Goal: Use online tool/utility: Utilize a website feature to perform a specific function

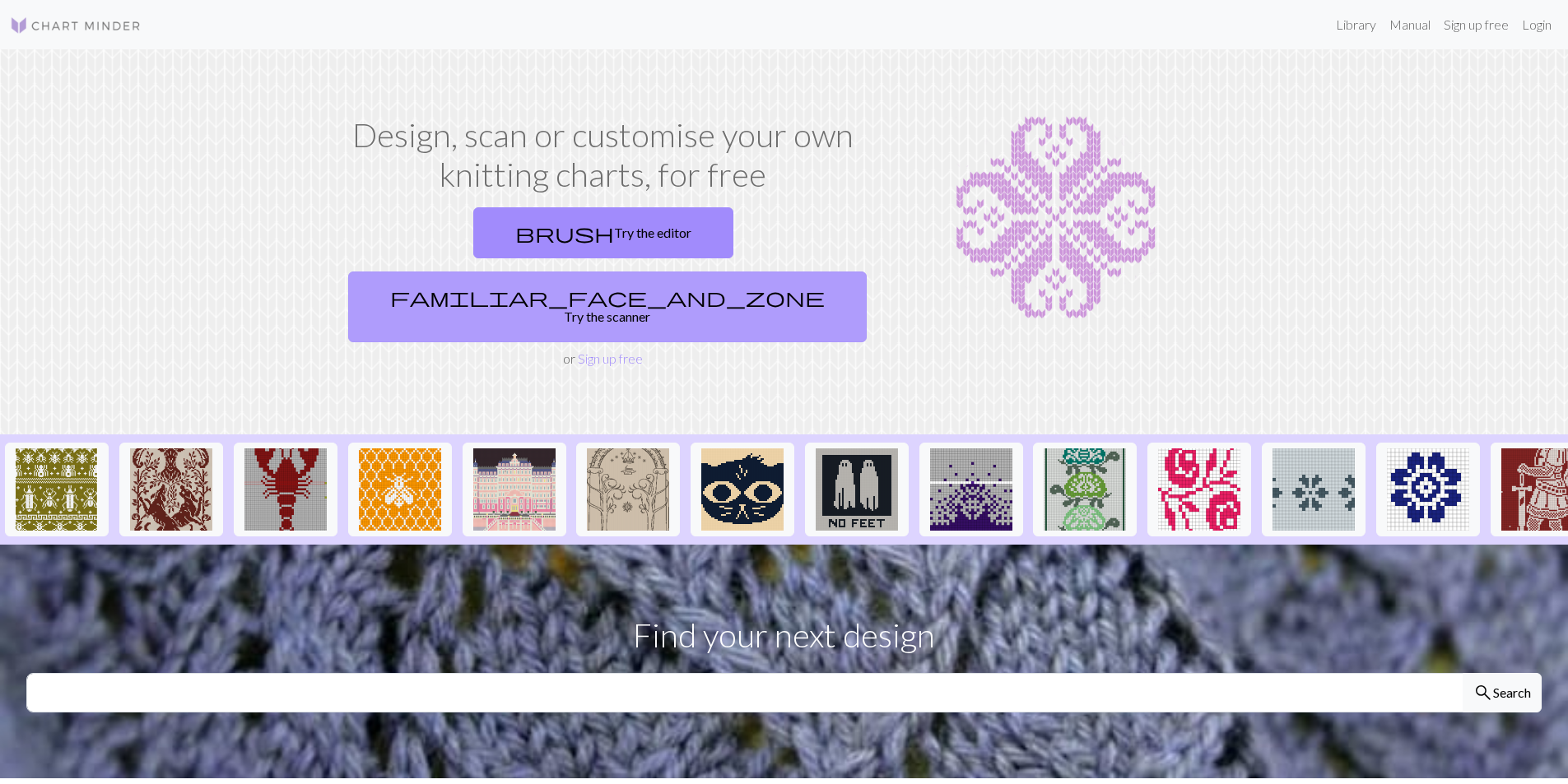
click at [721, 271] on link "familiar_face_and_zone Try the scanner" at bounding box center [607, 306] width 519 height 71
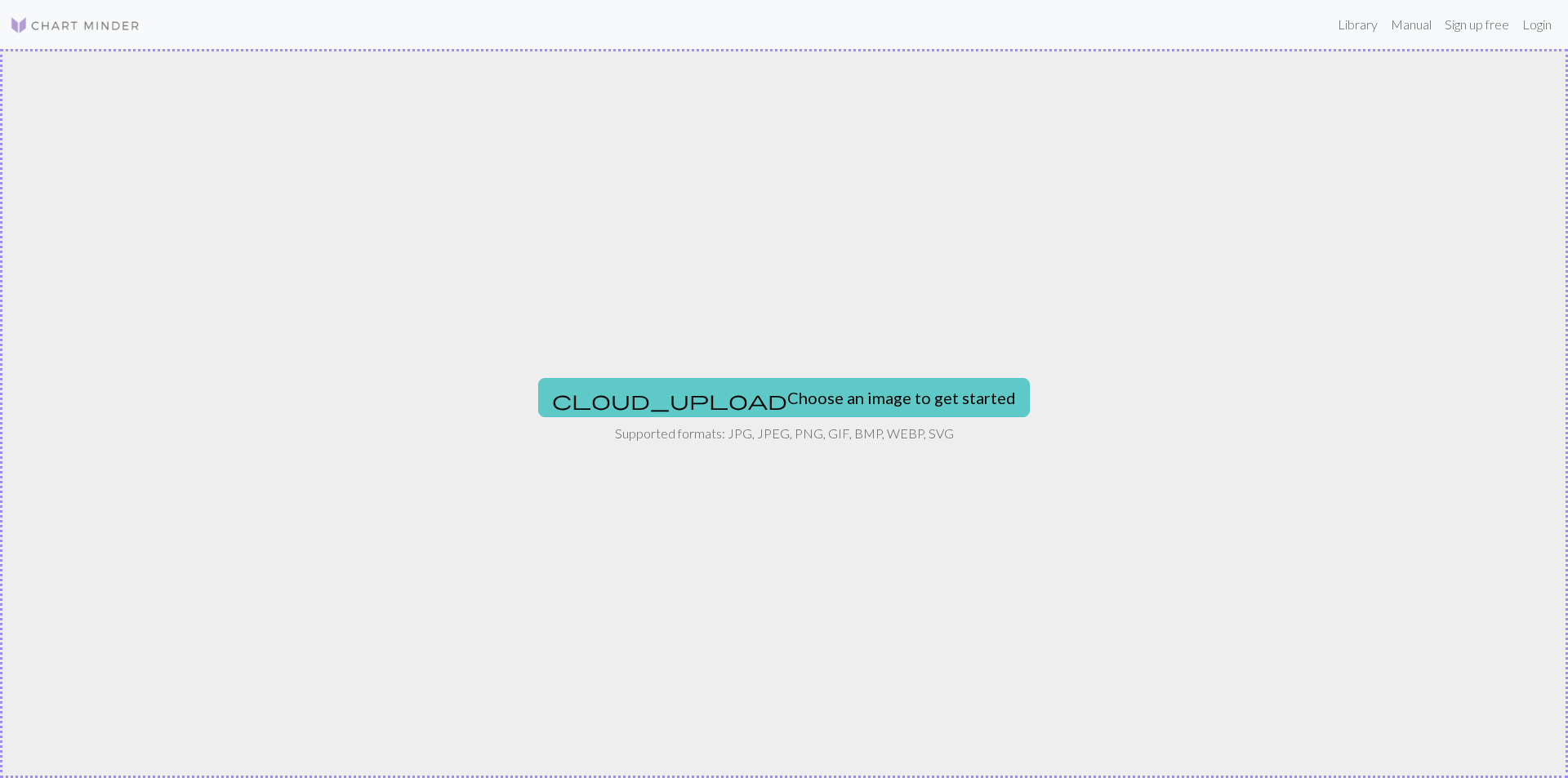
click at [788, 384] on button "cloud_upload Choose an image to get started" at bounding box center [784, 398] width 491 height 40
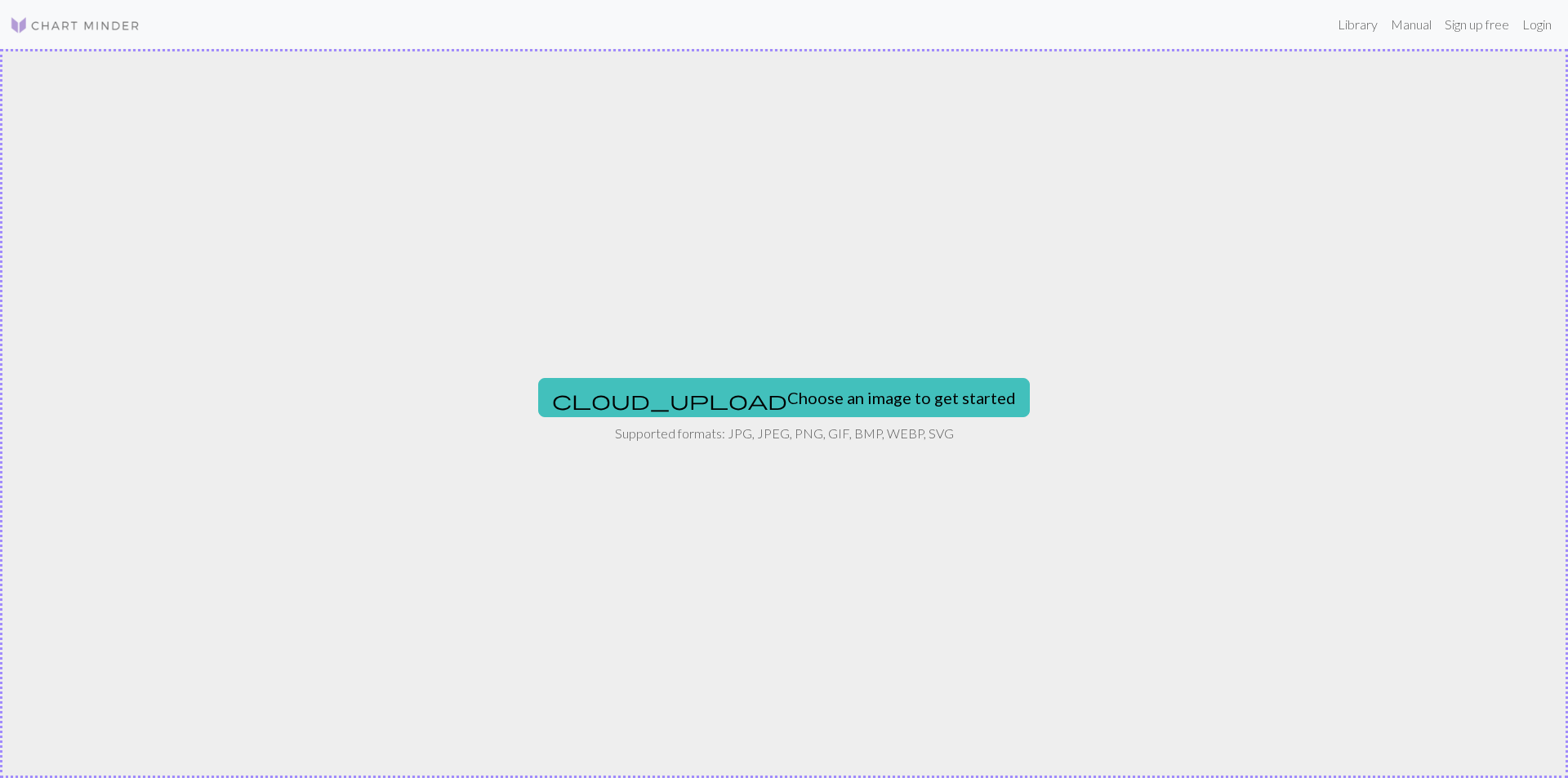
type input "C:\fakepath\IMG_6316_medium2.jpeg"
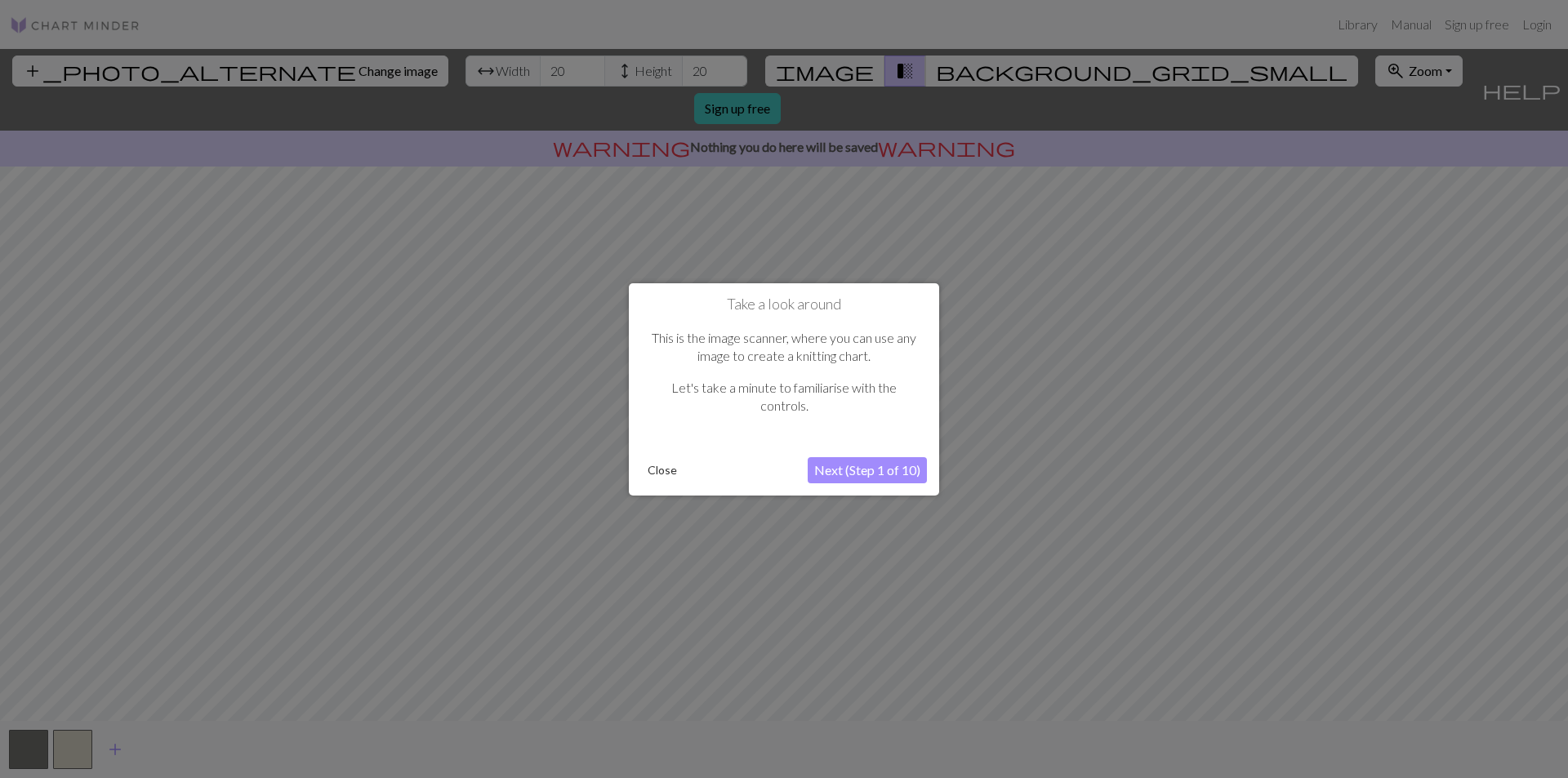
click at [881, 465] on button "Next (Step 1 of 10)" at bounding box center [867, 471] width 119 height 26
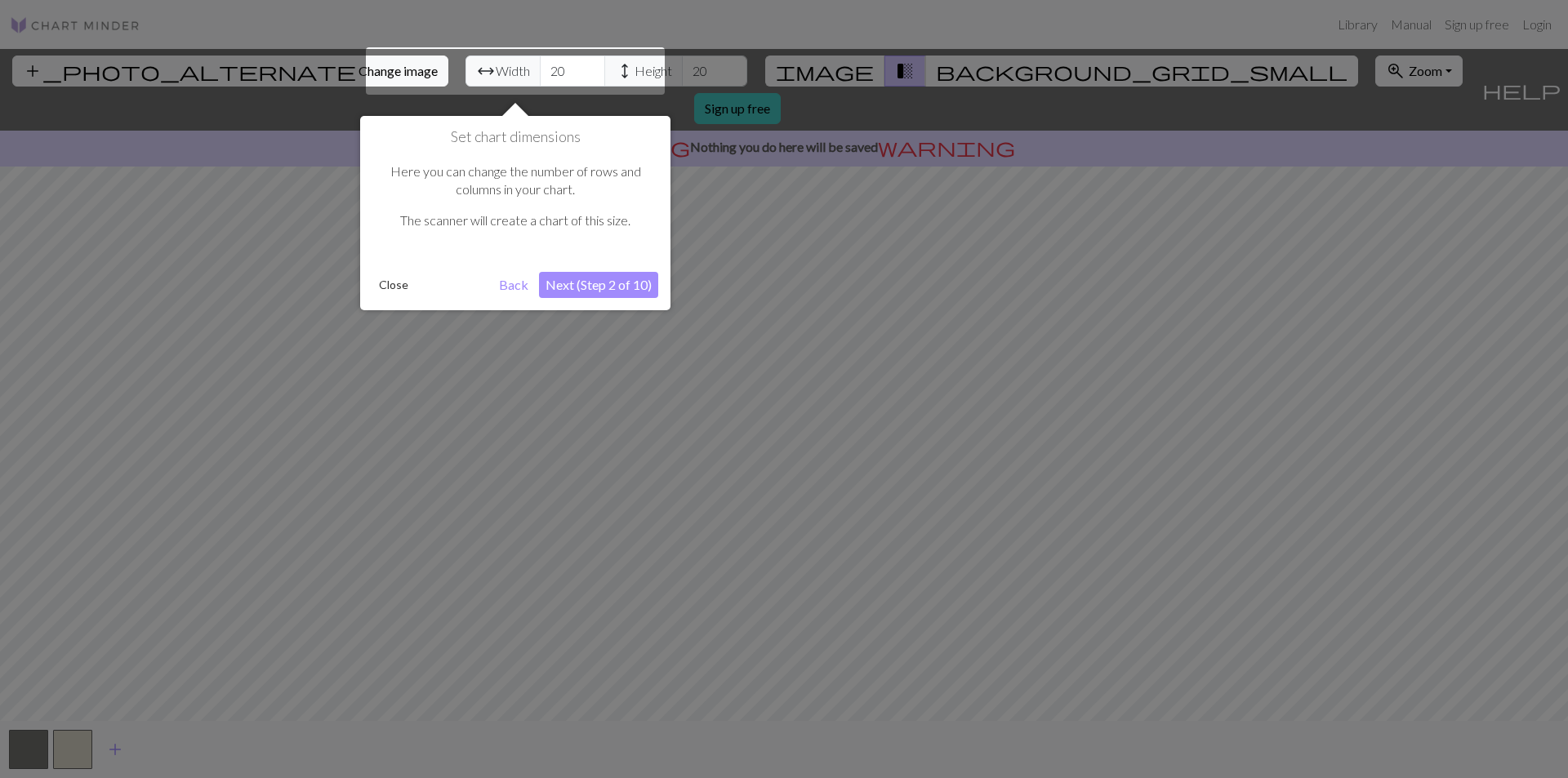
click at [581, 289] on button "Next (Step 2 of 10)" at bounding box center [598, 285] width 119 height 26
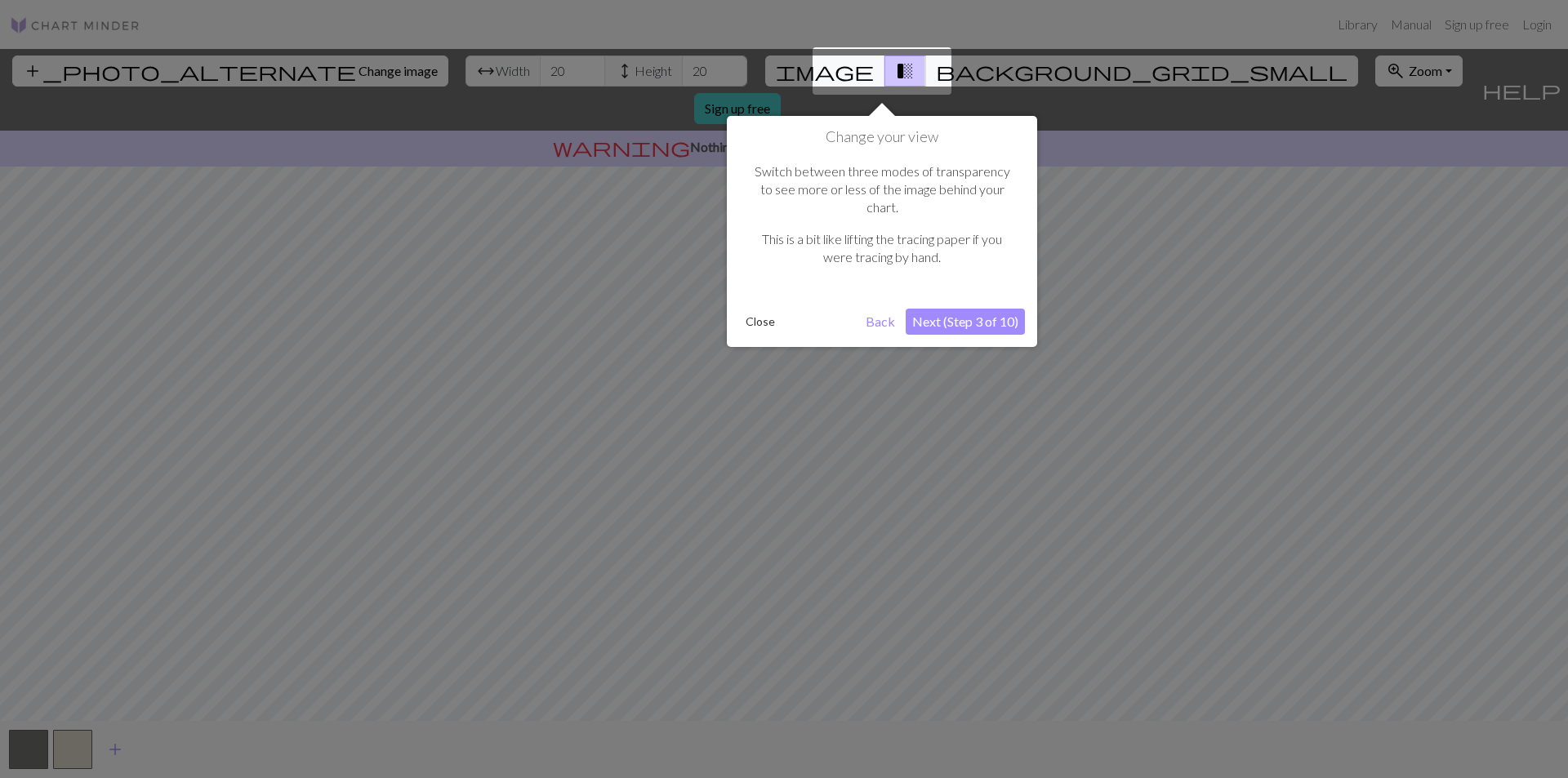
click at [978, 309] on button "Next (Step 3 of 10)" at bounding box center [965, 322] width 119 height 26
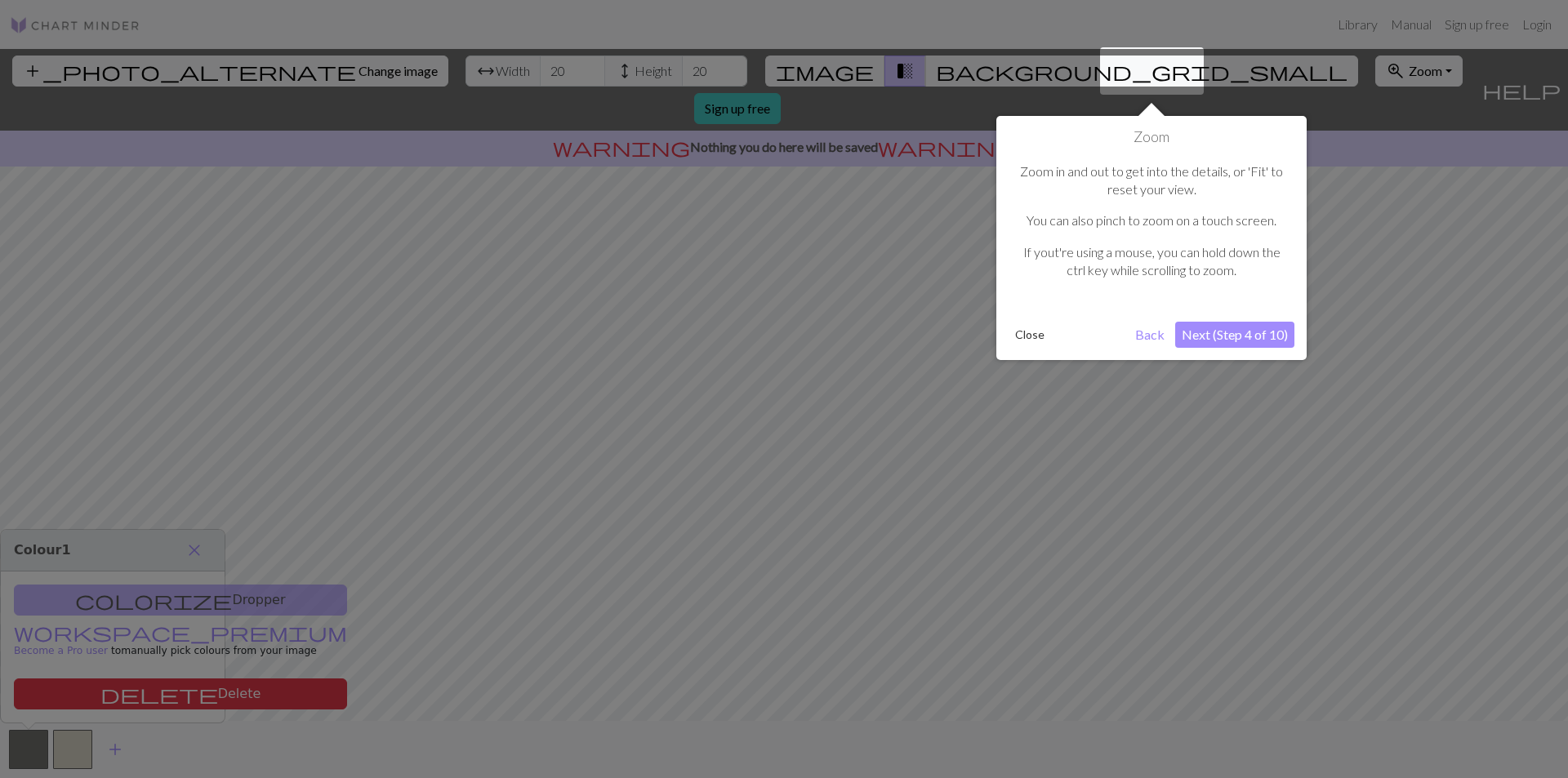
click at [1253, 326] on button "Next (Step 4 of 10)" at bounding box center [1234, 335] width 119 height 26
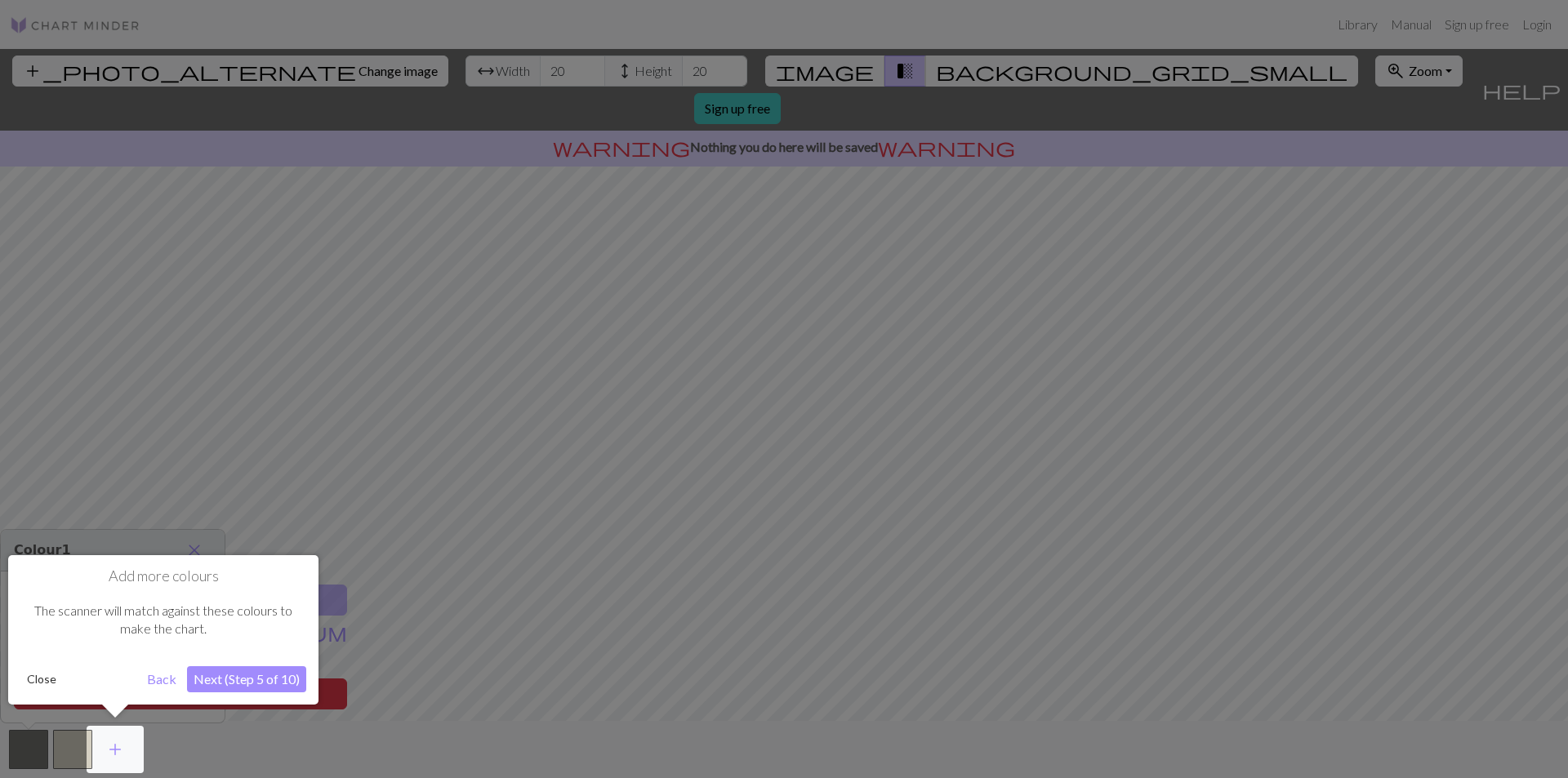
click at [251, 675] on button "Next (Step 5 of 10)" at bounding box center [246, 679] width 119 height 26
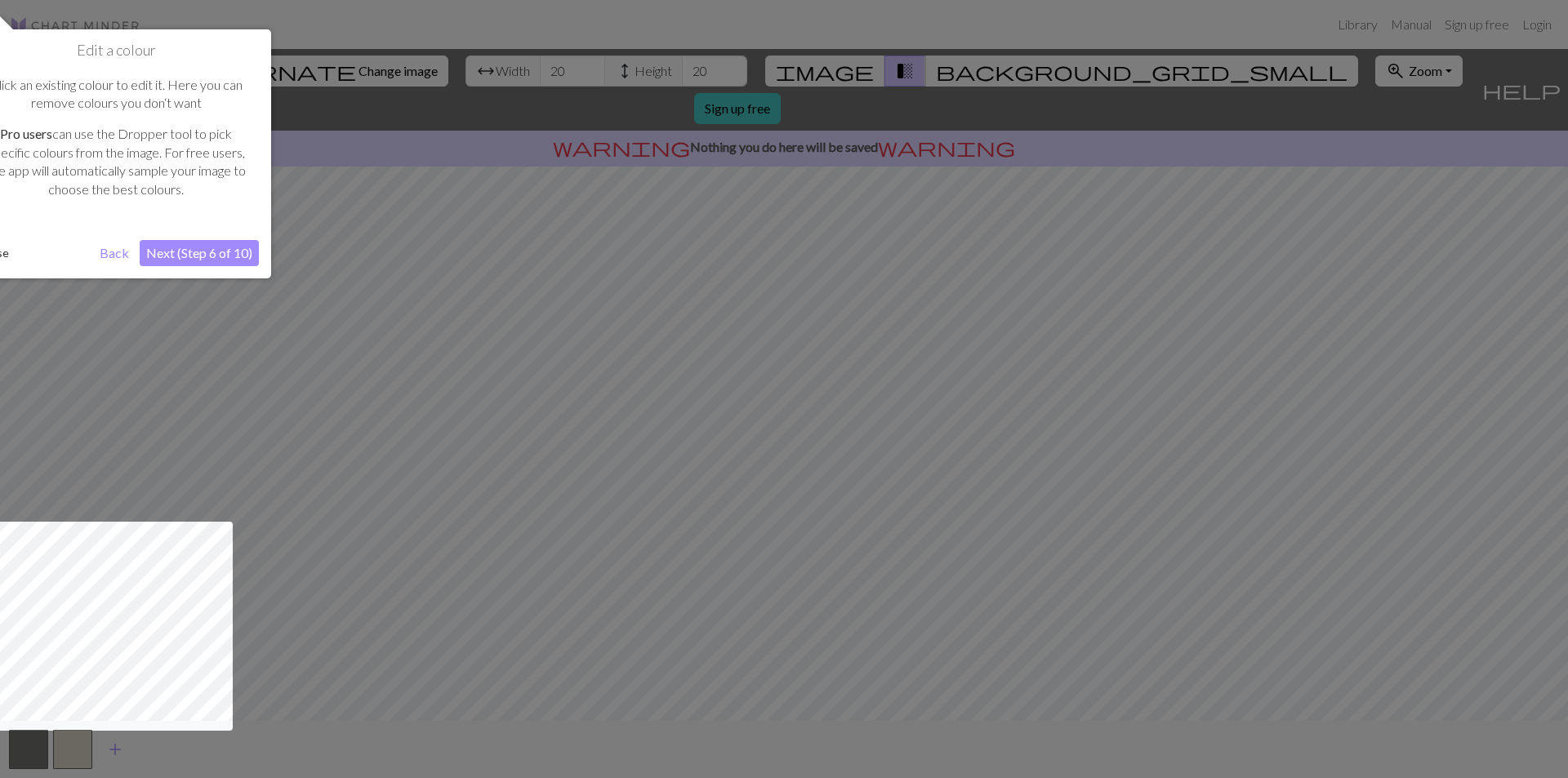
click at [210, 247] on button "Next (Step 6 of 10)" at bounding box center [199, 254] width 119 height 26
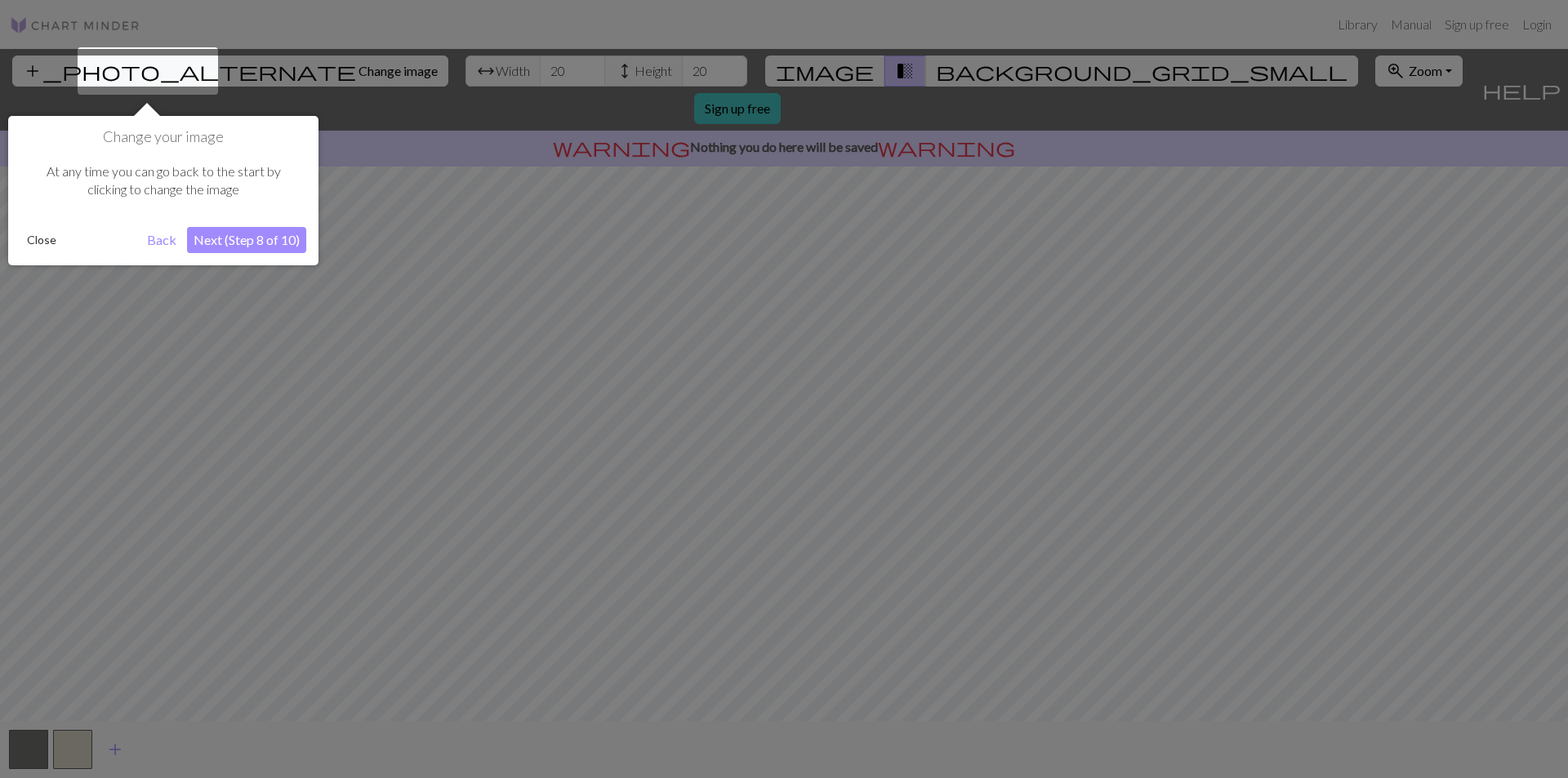
click at [263, 254] on button "Next (Step 8 of 10)" at bounding box center [246, 240] width 119 height 26
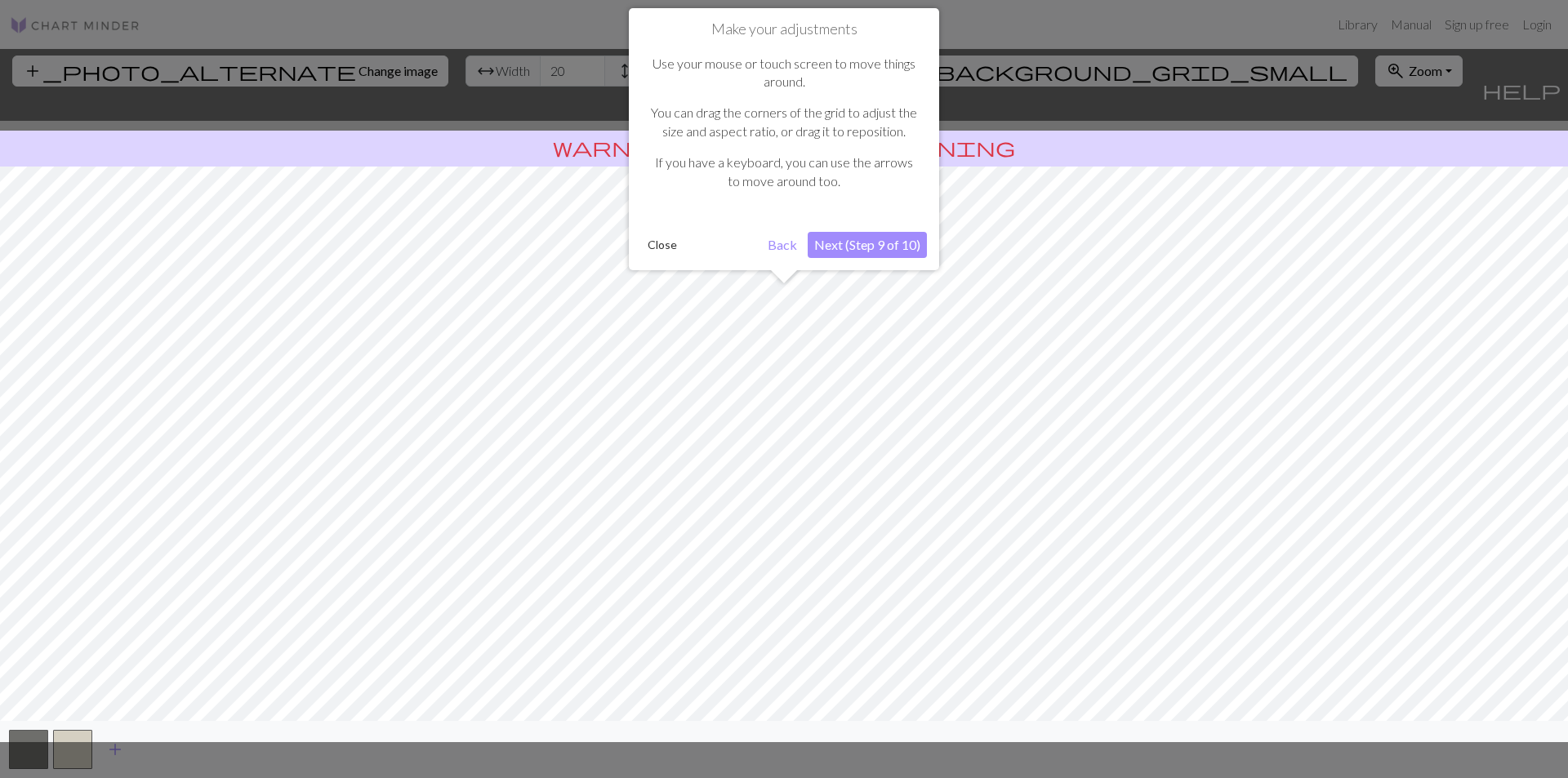
click at [847, 243] on button "Next (Step 9 of 10)" at bounding box center [867, 245] width 119 height 26
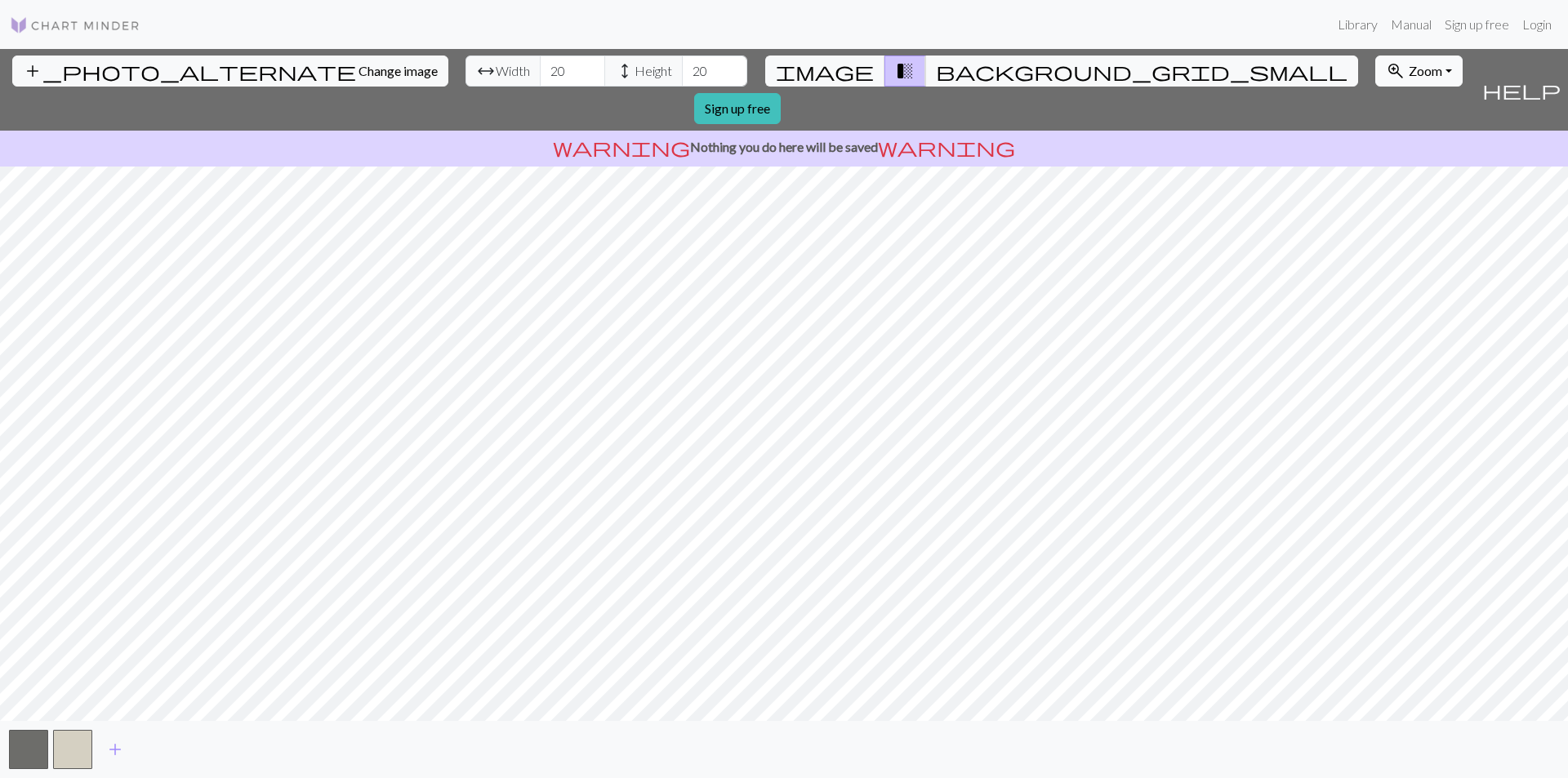
click at [1408, 77] on span "Zoom" at bounding box center [1425, 70] width 34 height 16
click at [1375, 251] on button "150%" at bounding box center [1440, 252] width 129 height 26
click at [830, 56] on button "image" at bounding box center [825, 71] width 120 height 31
click at [1375, 78] on button "zoom_in Zoom Zoom" at bounding box center [1418, 71] width 87 height 31
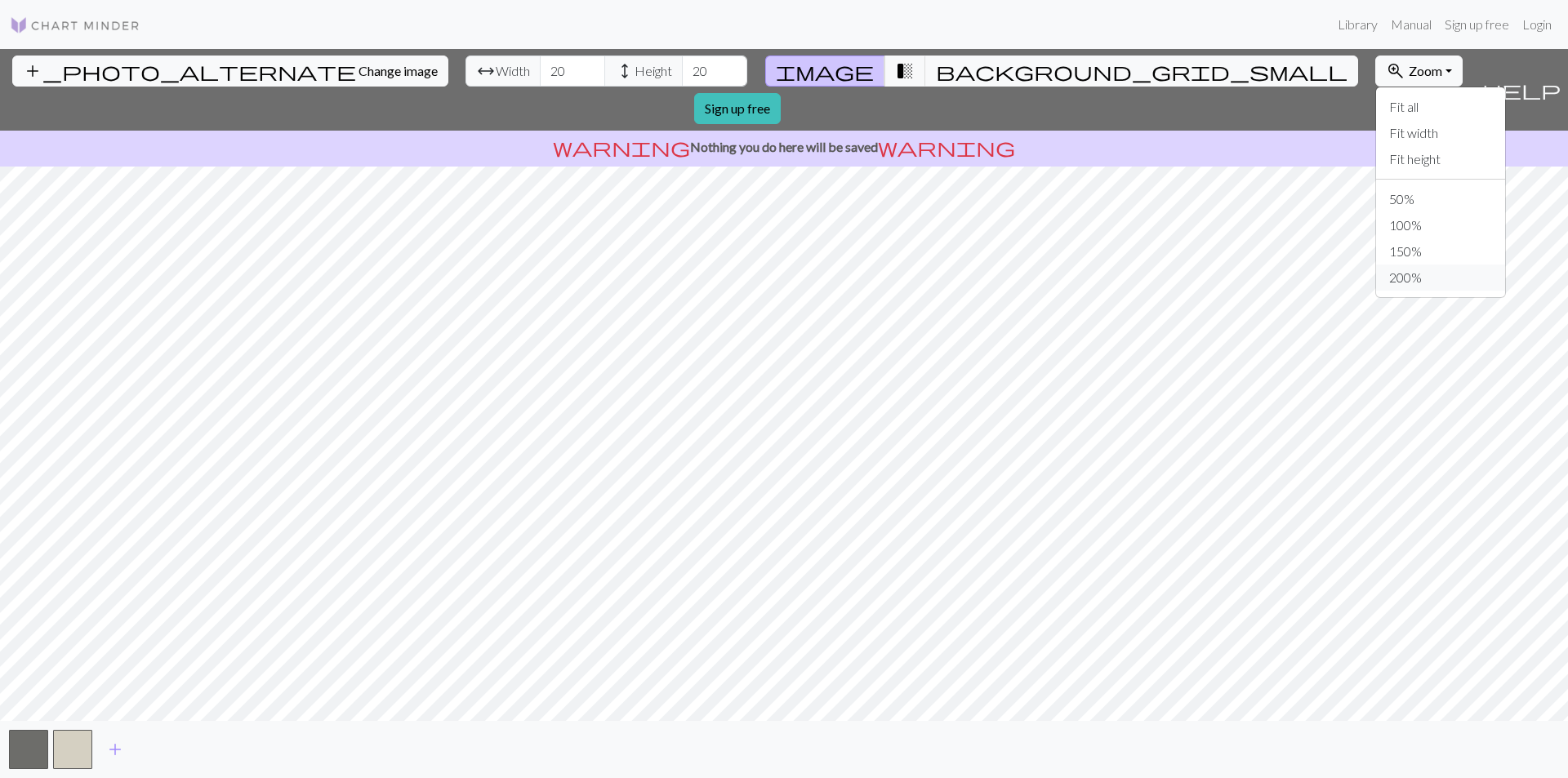
click at [1375, 272] on button "200%" at bounding box center [1440, 277] width 129 height 26
click at [1385, 65] on span "zoom_in" at bounding box center [1395, 71] width 20 height 23
click at [1375, 164] on button "Fit height" at bounding box center [1440, 160] width 129 height 26
click at [895, 63] on span "transition_fade" at bounding box center [905, 71] width 20 height 23
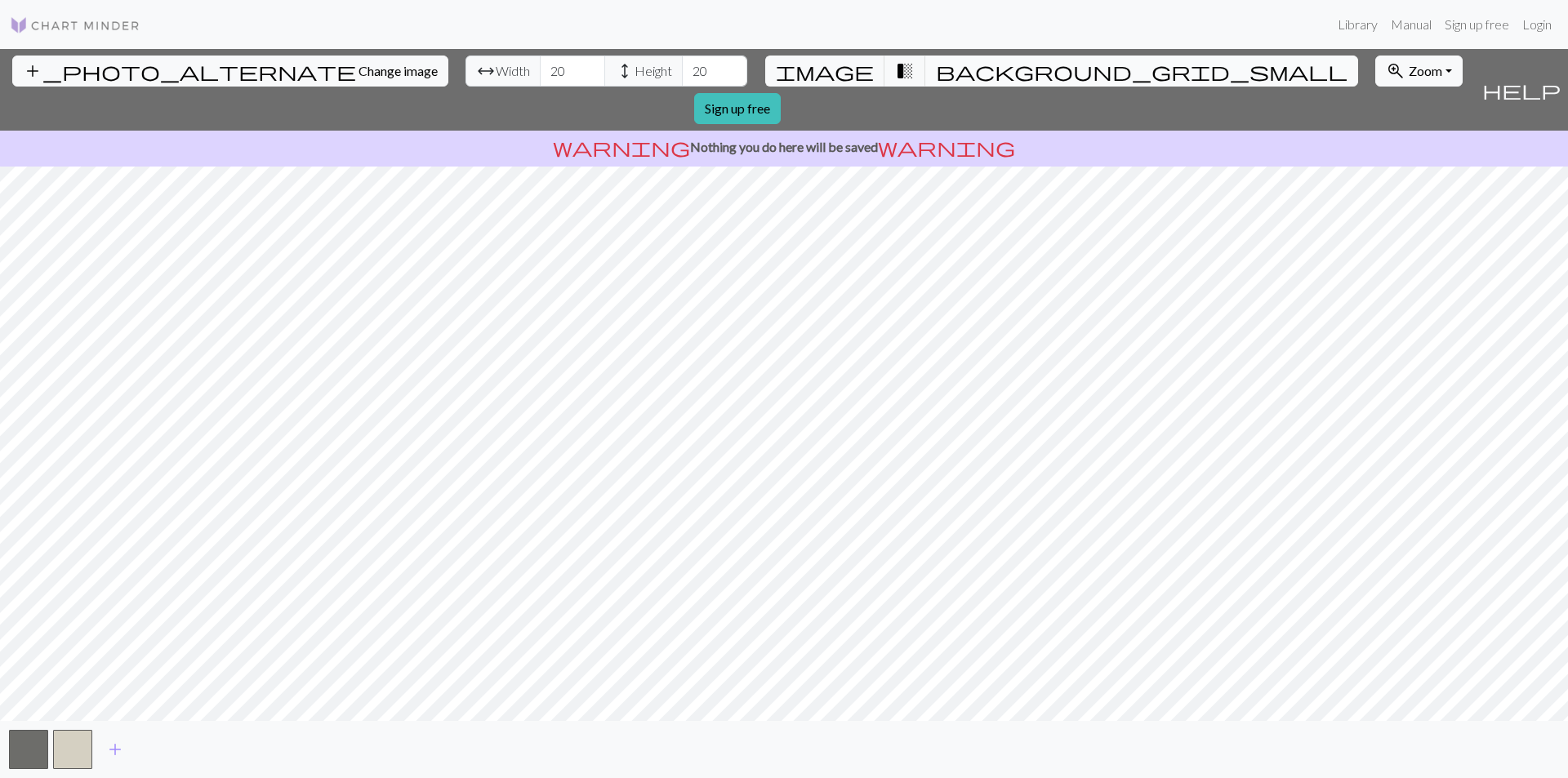
click at [936, 74] on span "background_grid_small" at bounding box center [1142, 71] width 412 height 23
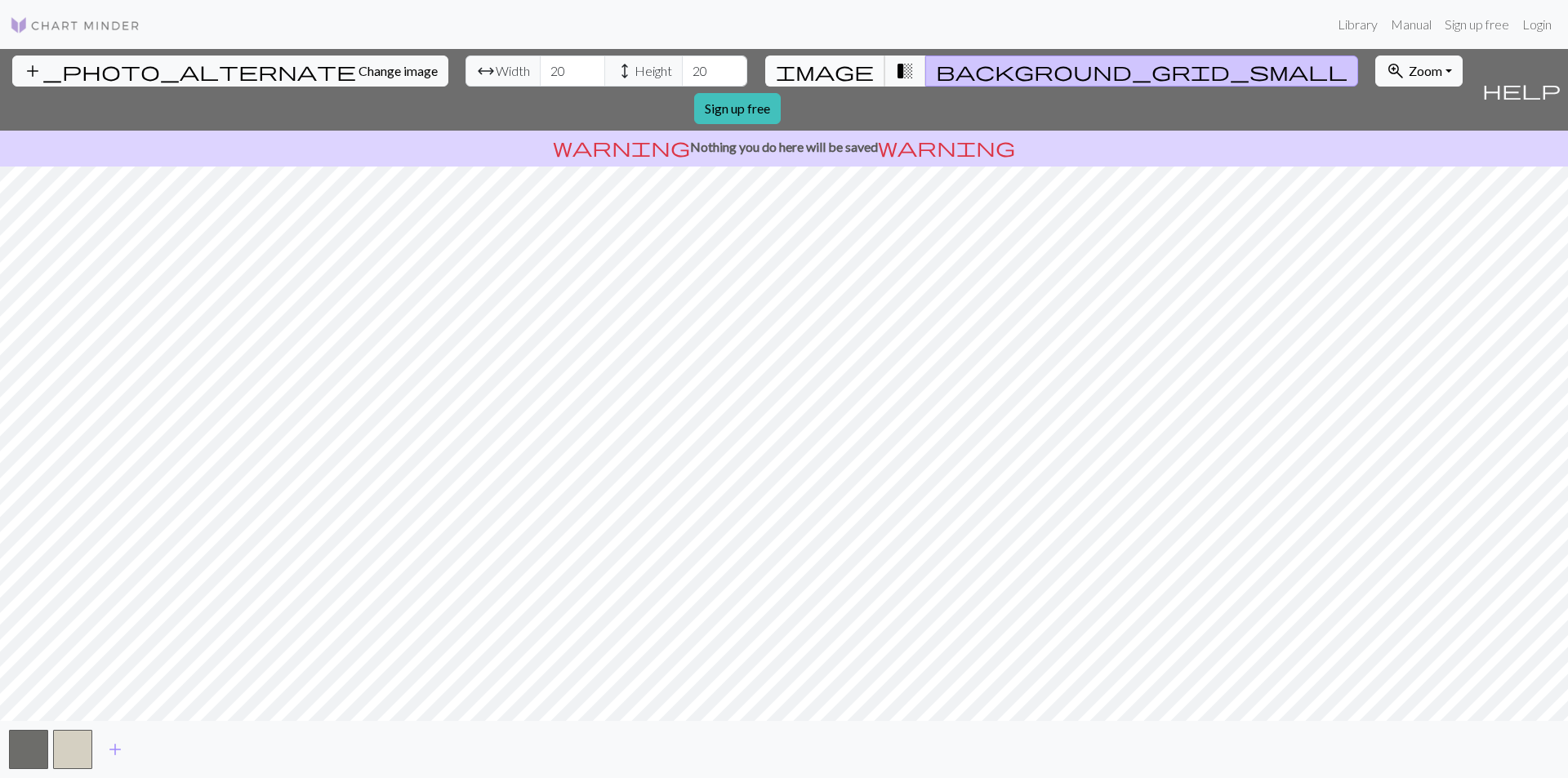
click at [833, 65] on span "image" at bounding box center [824, 71] width 98 height 23
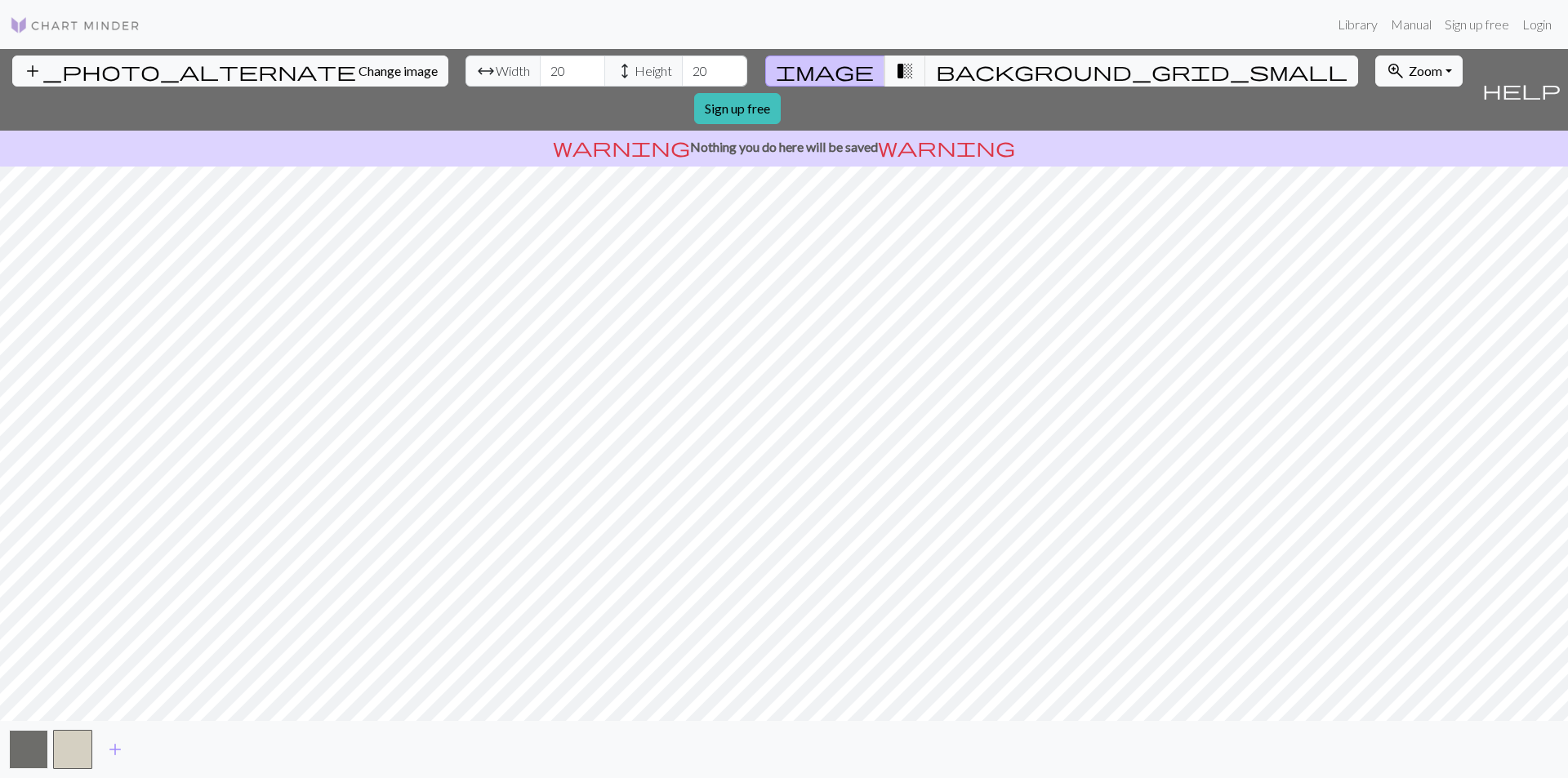
click at [13, 748] on button "button" at bounding box center [29, 750] width 40 height 40
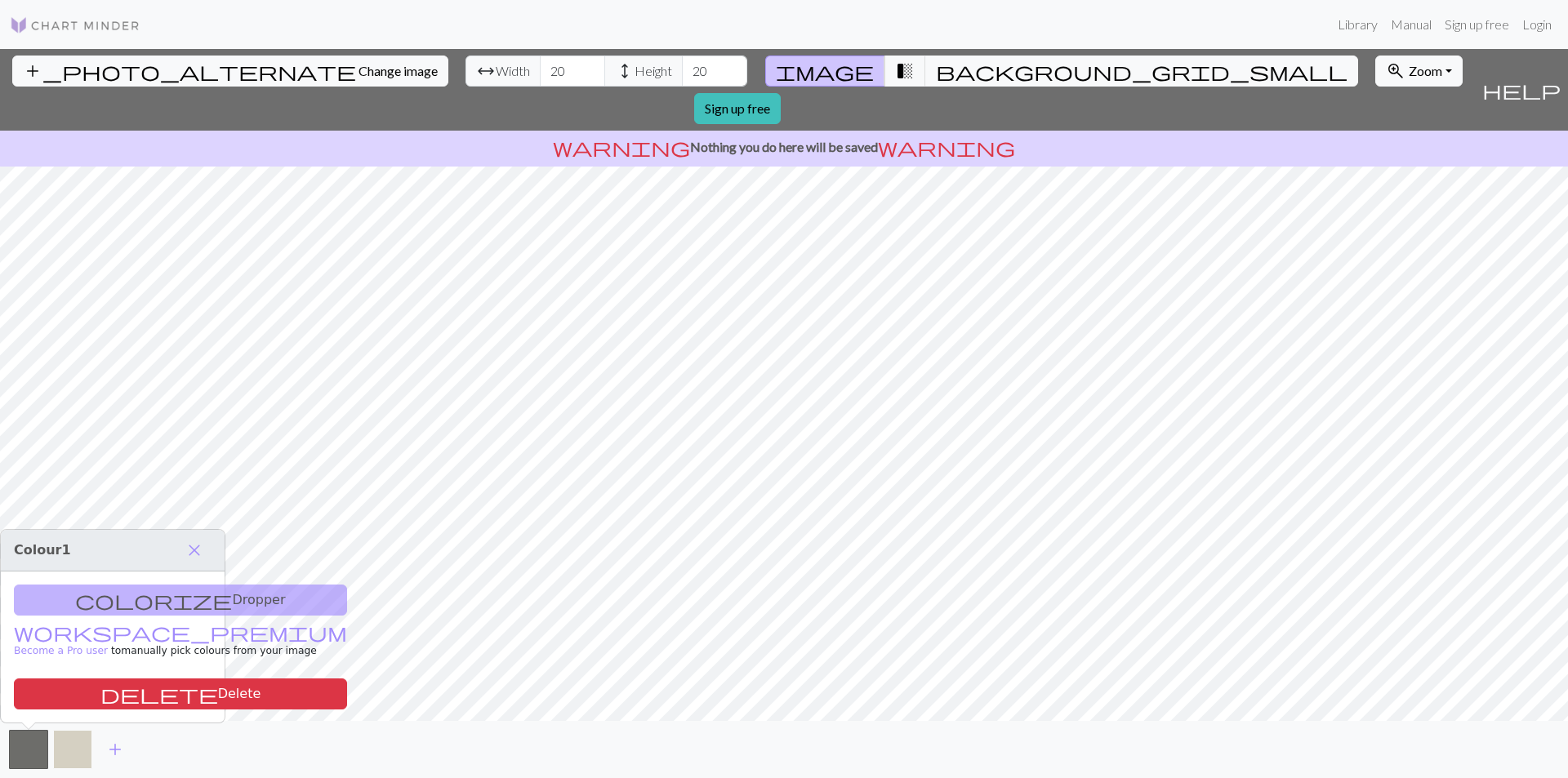
click at [79, 762] on button "button" at bounding box center [72, 750] width 40 height 40
click at [35, 761] on button "button" at bounding box center [29, 750] width 40 height 40
click at [79, 752] on button "button" at bounding box center [72, 750] width 40 height 40
click at [118, 699] on button "delete Delete" at bounding box center [180, 694] width 333 height 31
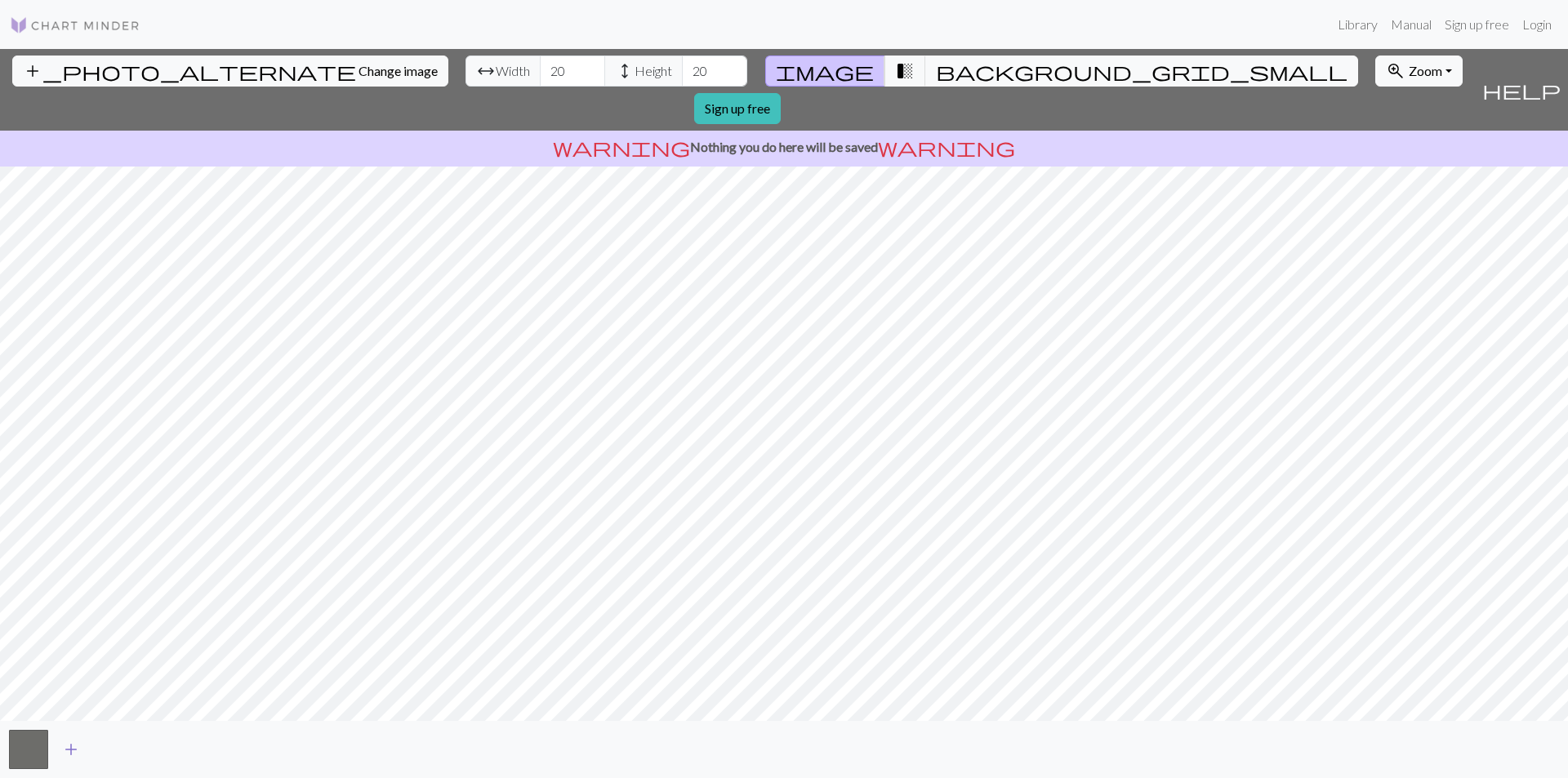
click at [81, 752] on button "add" at bounding box center [72, 750] width 41 height 31
click at [128, 749] on button "add" at bounding box center [115, 750] width 41 height 31
click at [151, 751] on span "add" at bounding box center [160, 750] width 20 height 23
click at [190, 753] on button "add" at bounding box center [203, 750] width 41 height 31
click at [173, 749] on button "button" at bounding box center [161, 750] width 40 height 40
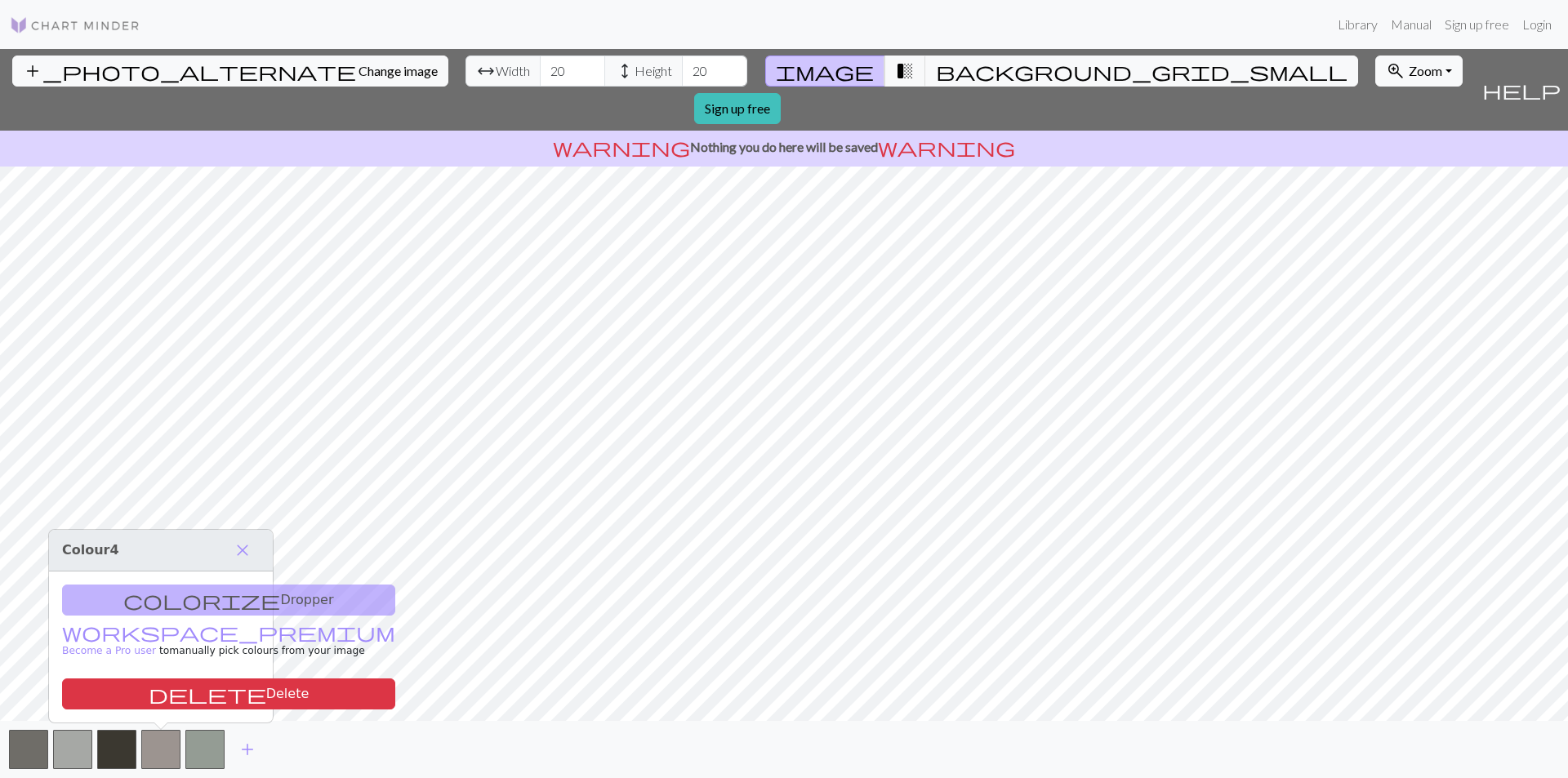
click at [146, 605] on div "colorize Dropper workspace_premium Become a Pro user to manually pick colours f…" at bounding box center [161, 647] width 224 height 151
click at [152, 594] on div "colorize Dropper workspace_premium Become a Pro user to manually pick colours f…" at bounding box center [161, 647] width 224 height 151
click at [165, 700] on button "delete Delete" at bounding box center [228, 694] width 333 height 31
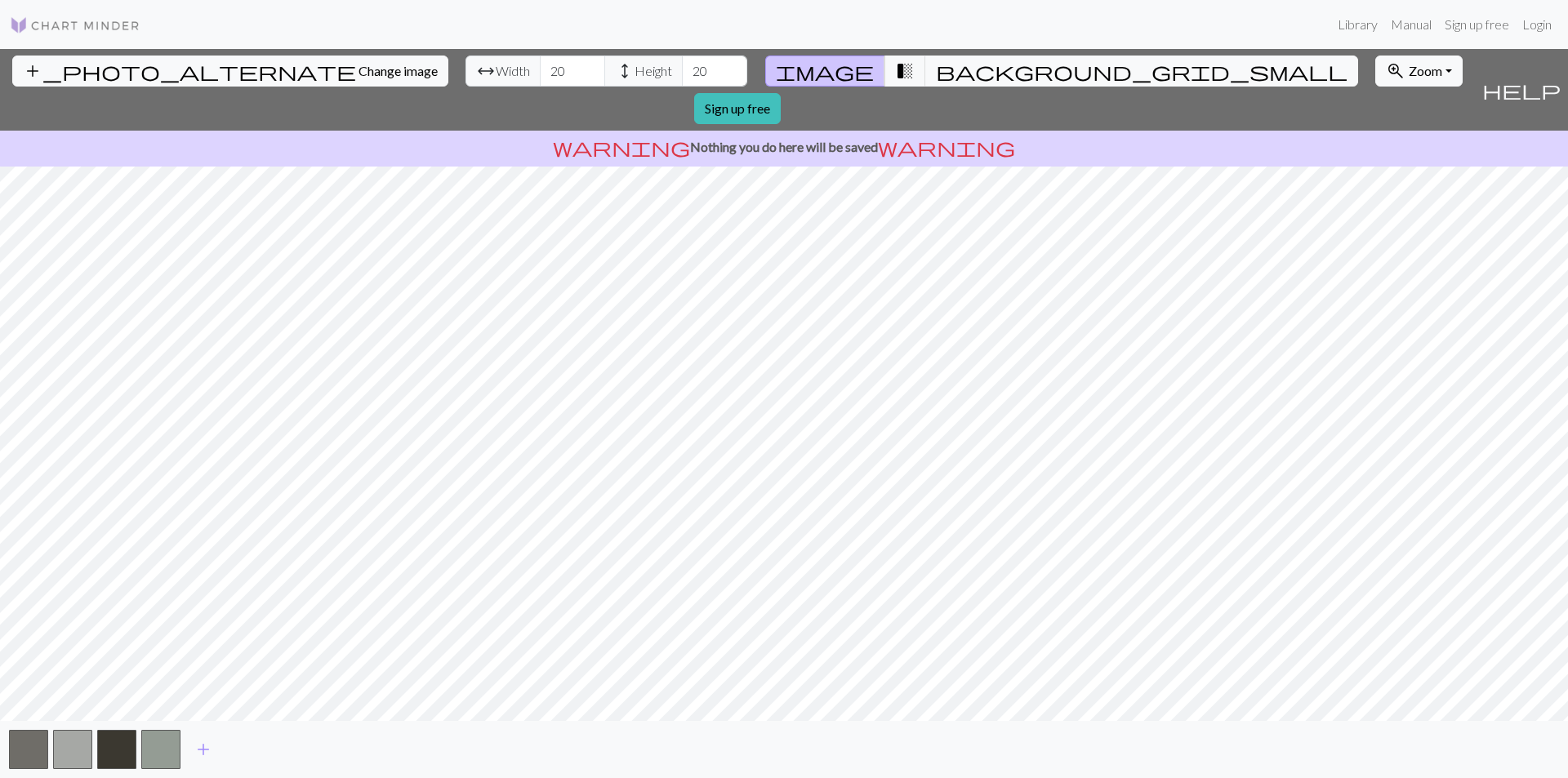
click at [140, 750] on div "add" at bounding box center [784, 749] width 1568 height 57
click at [93, 741] on div "add" at bounding box center [784, 749] width 1568 height 57
click at [106, 741] on button "button" at bounding box center [117, 750] width 40 height 40
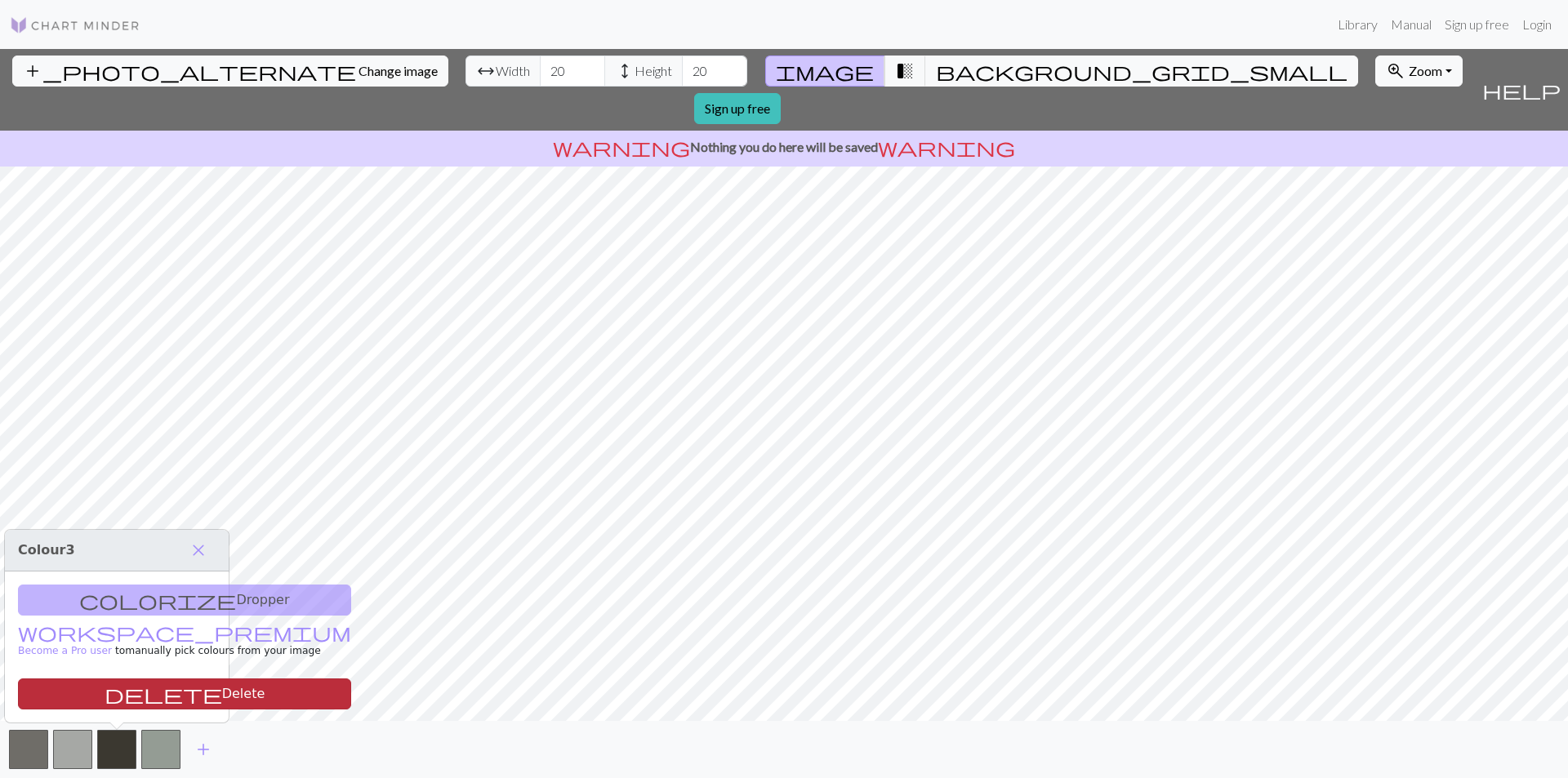
click at [151, 692] on button "delete Delete" at bounding box center [184, 694] width 333 height 31
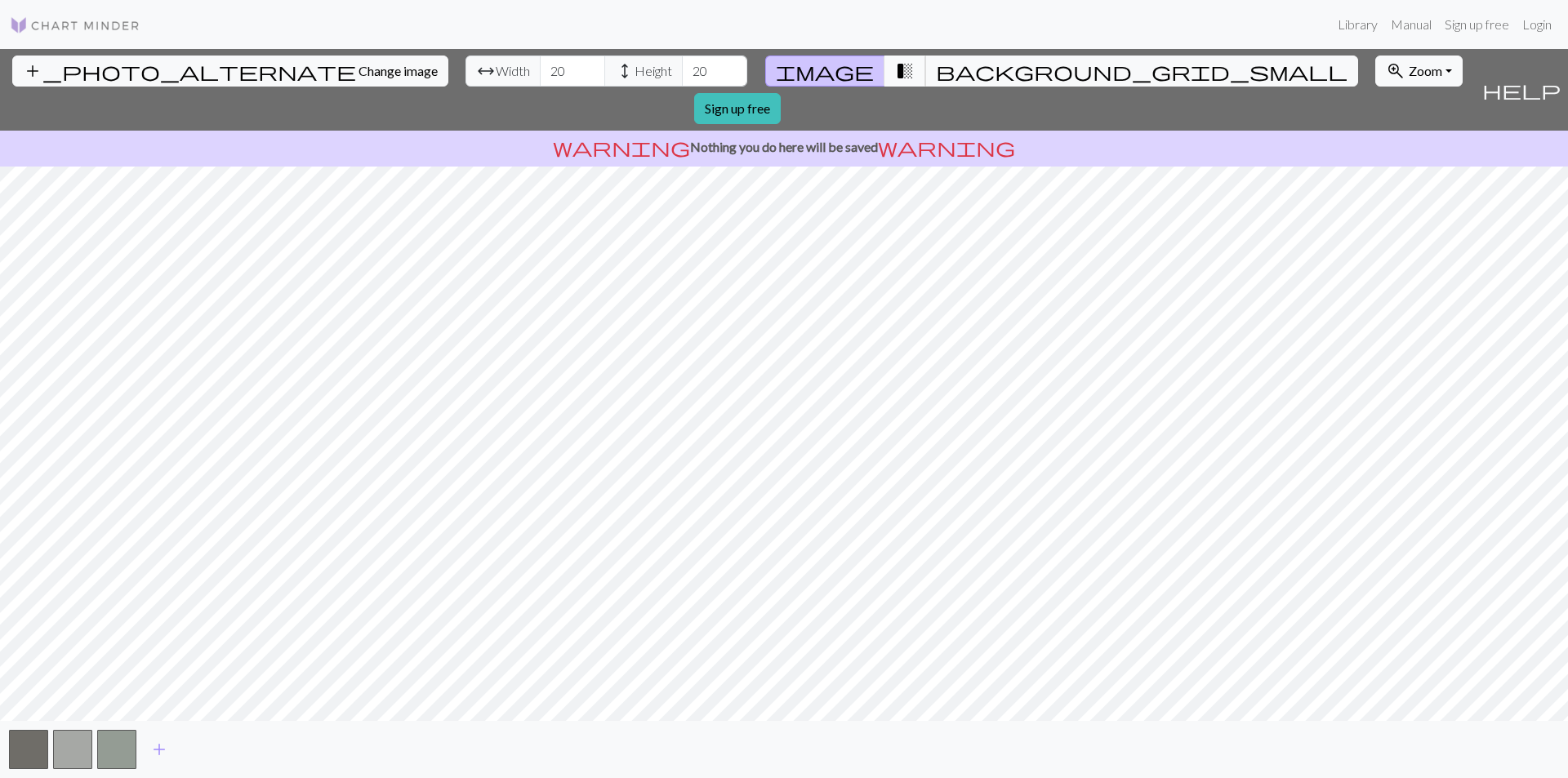
click at [895, 69] on button "transition_fade" at bounding box center [905, 71] width 42 height 31
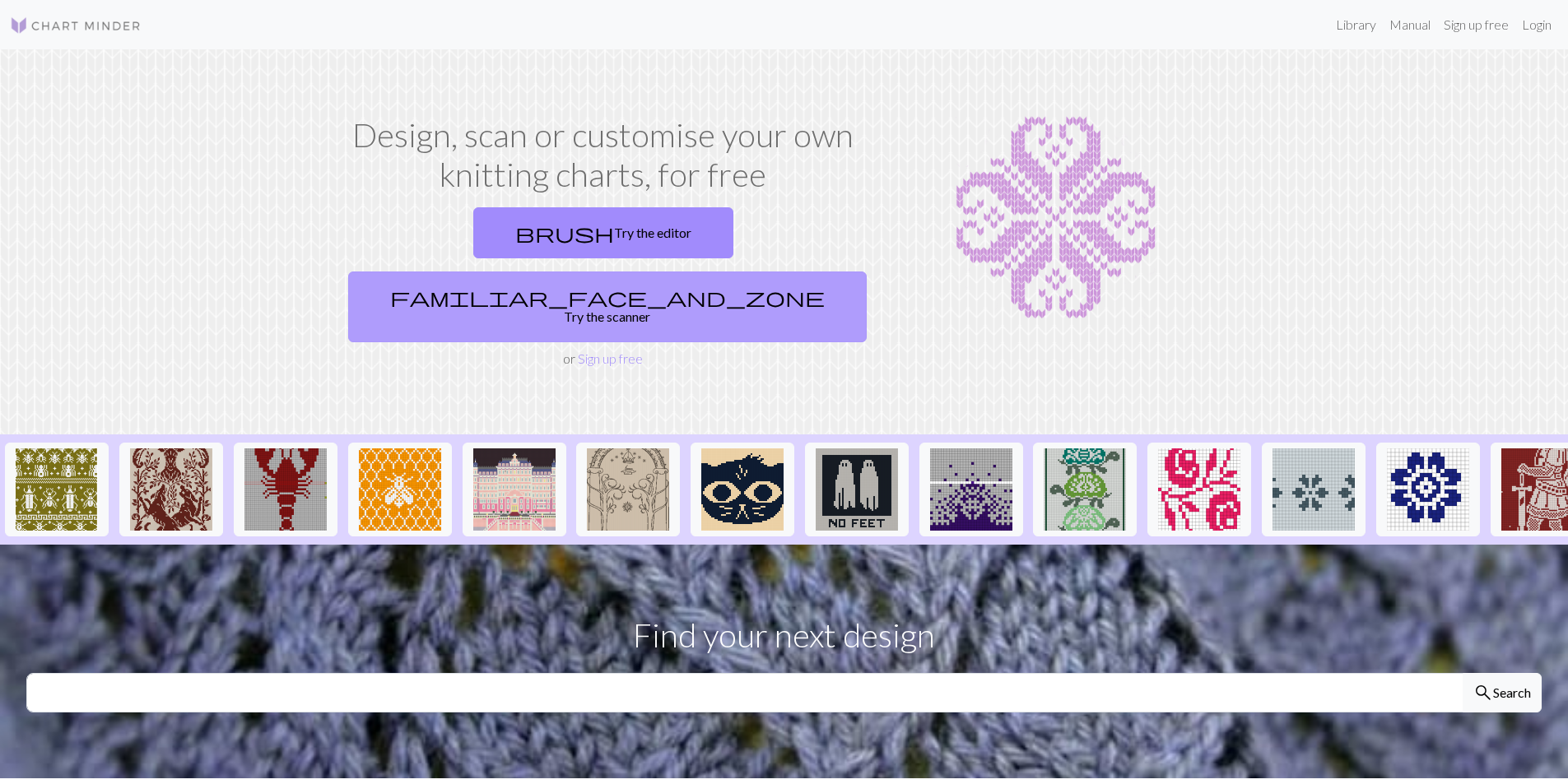
click at [757, 271] on link "familiar_face_and_zone Try the scanner" at bounding box center [607, 306] width 519 height 71
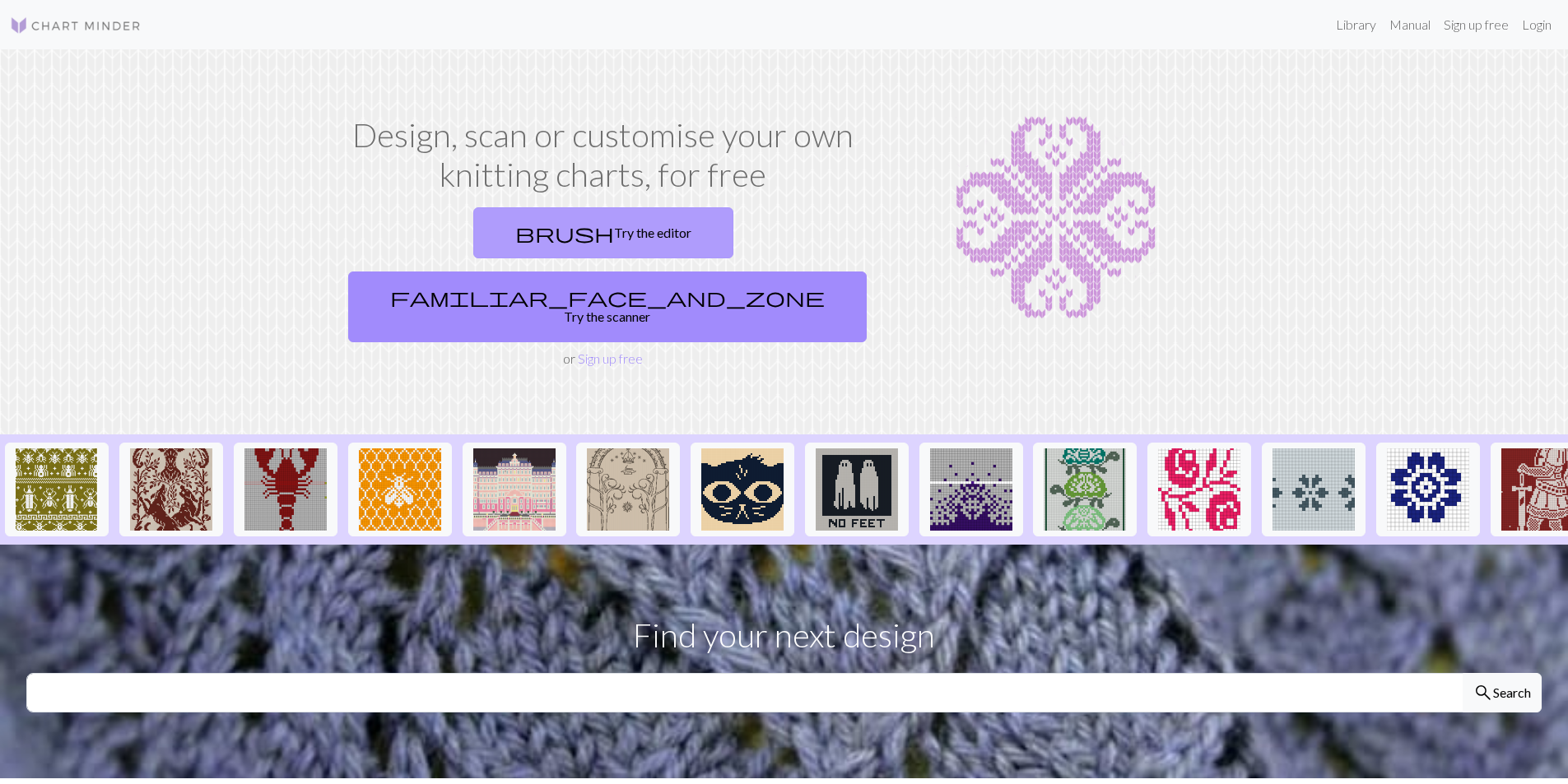
click at [511, 221] on link "brush Try the editor" at bounding box center [602, 233] width 260 height 51
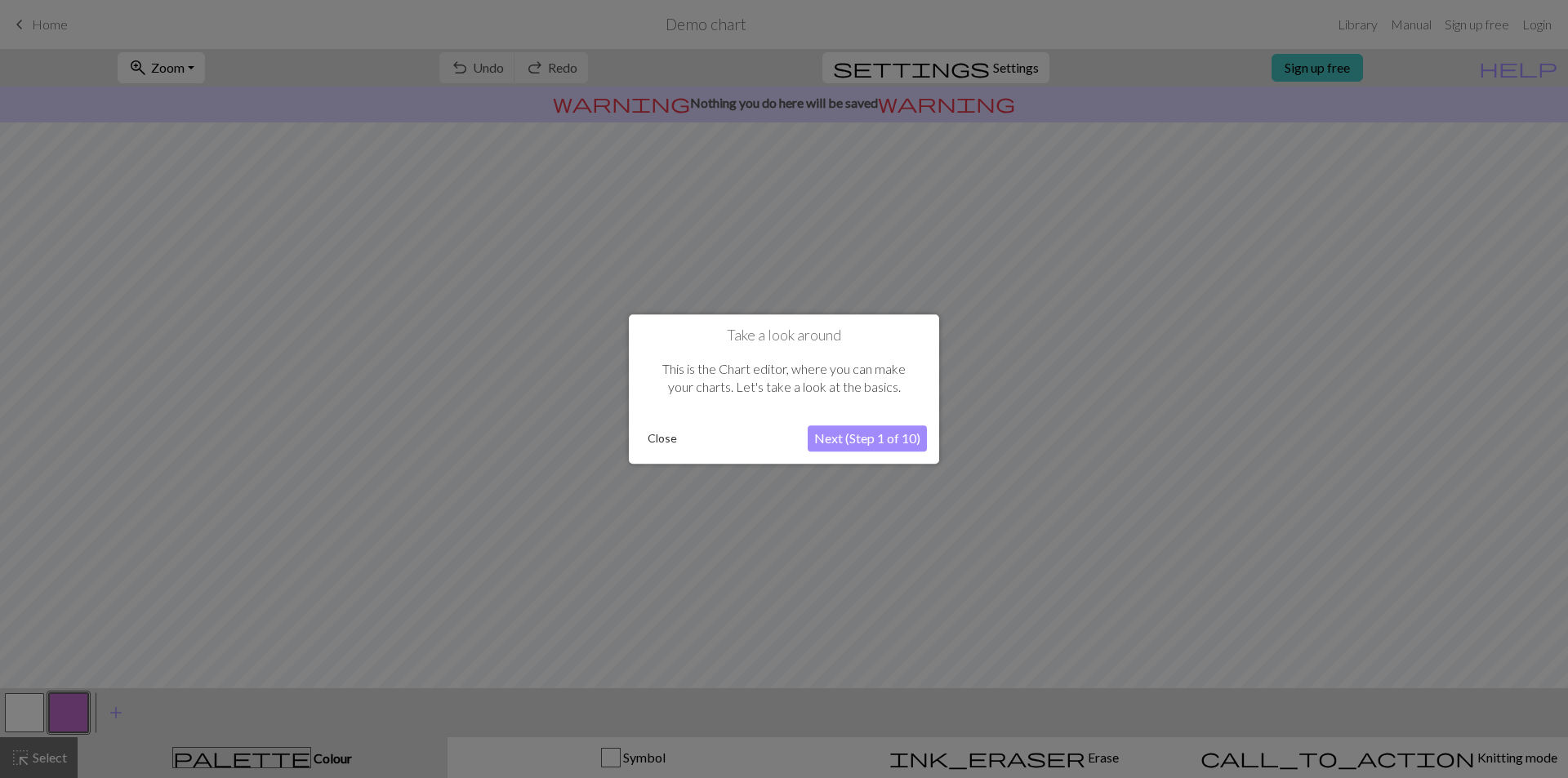
click at [866, 426] on button "Next (Step 1 of 10)" at bounding box center [867, 439] width 119 height 26
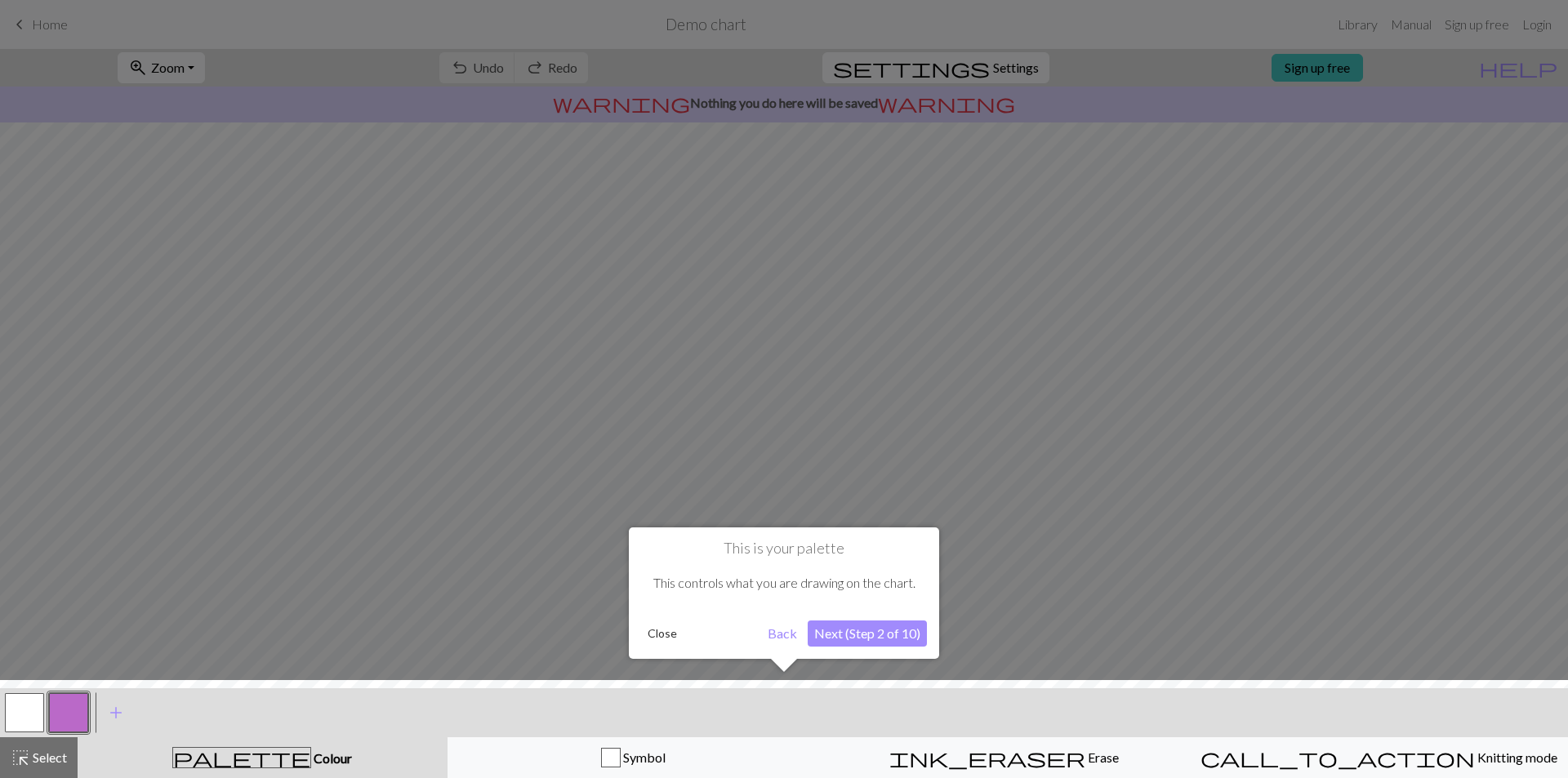
click at [877, 646] on button "Next (Step 2 of 10)" at bounding box center [867, 634] width 119 height 26
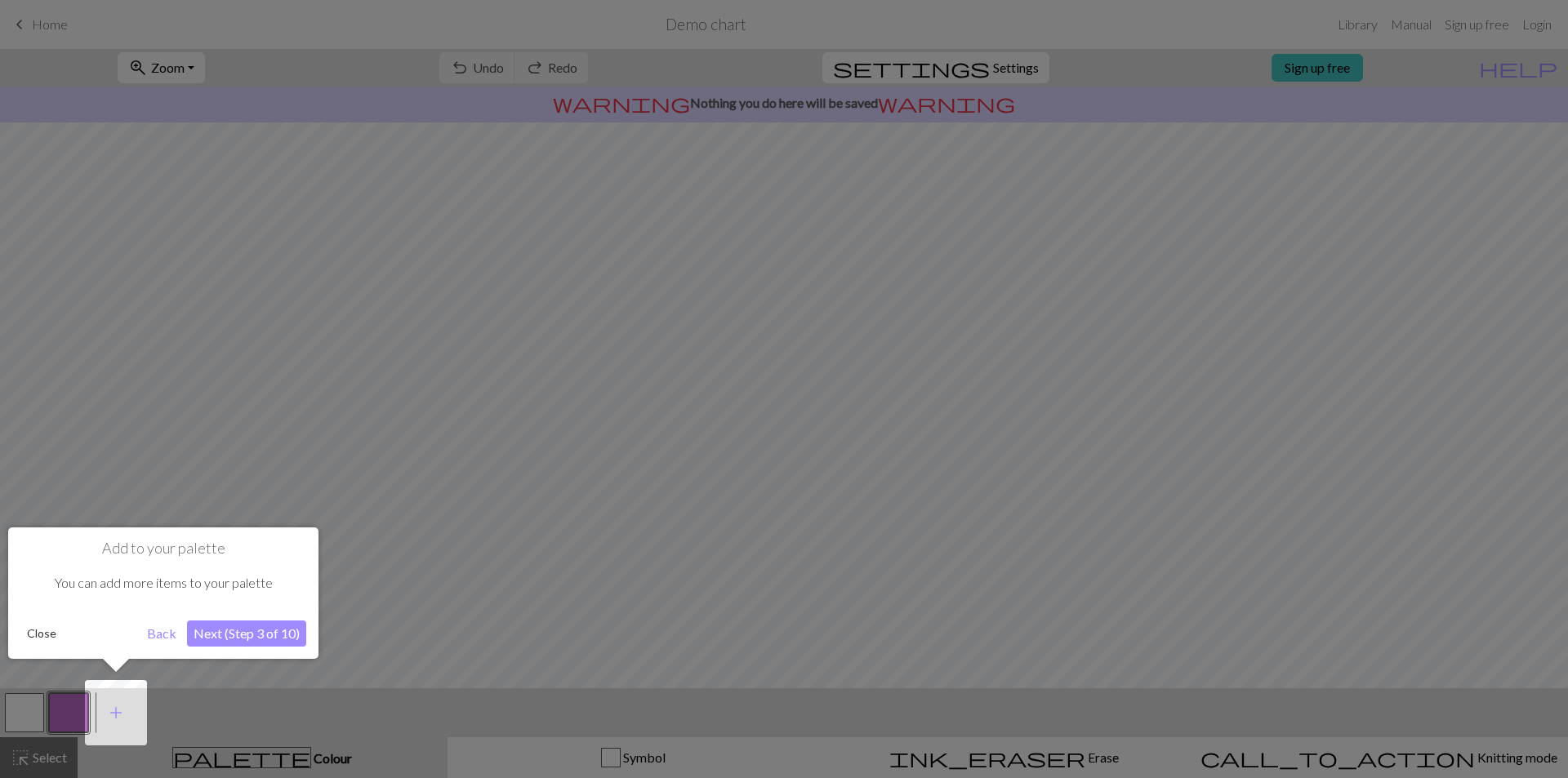
click at [251, 633] on button "Next (Step 3 of 10)" at bounding box center [246, 634] width 119 height 26
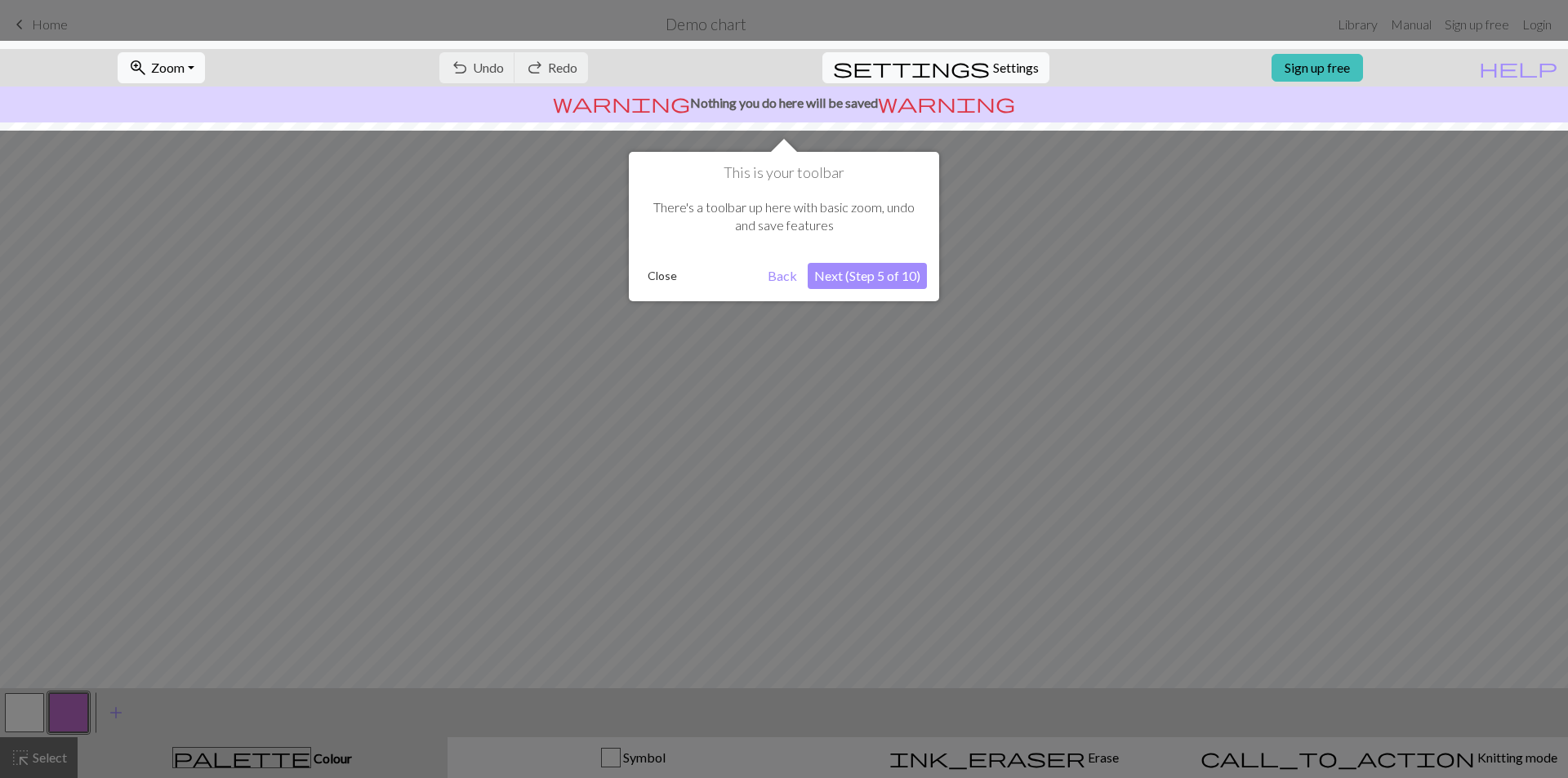
click at [822, 267] on button "Next (Step 5 of 10)" at bounding box center [867, 276] width 119 height 26
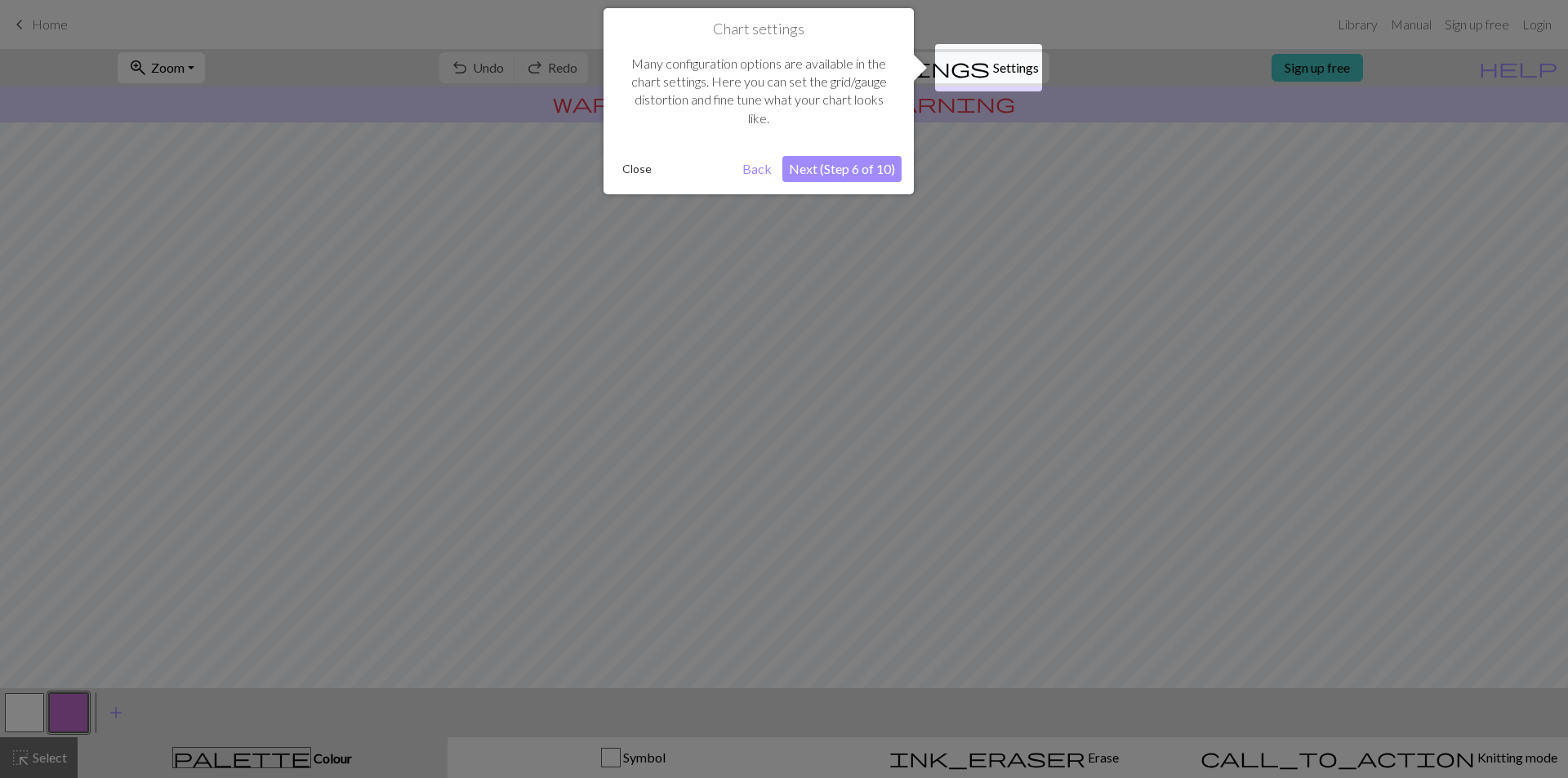
click at [830, 183] on div "Chart settings Many configuration options are available in the chart settings. …" at bounding box center [758, 101] width 310 height 186
click at [832, 174] on button "Next (Step 6 of 10)" at bounding box center [841, 169] width 119 height 26
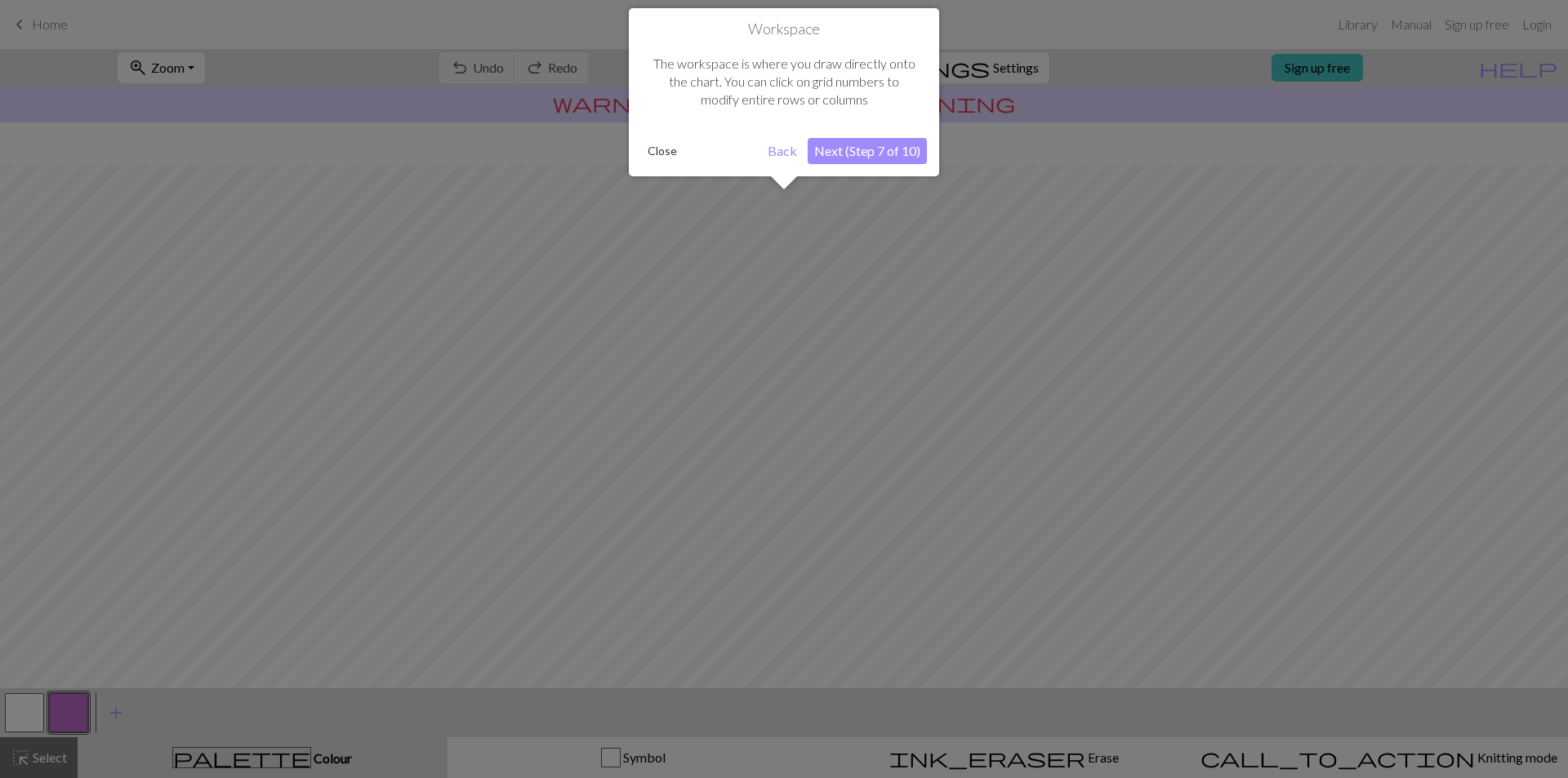
scroll to position [43, 0]
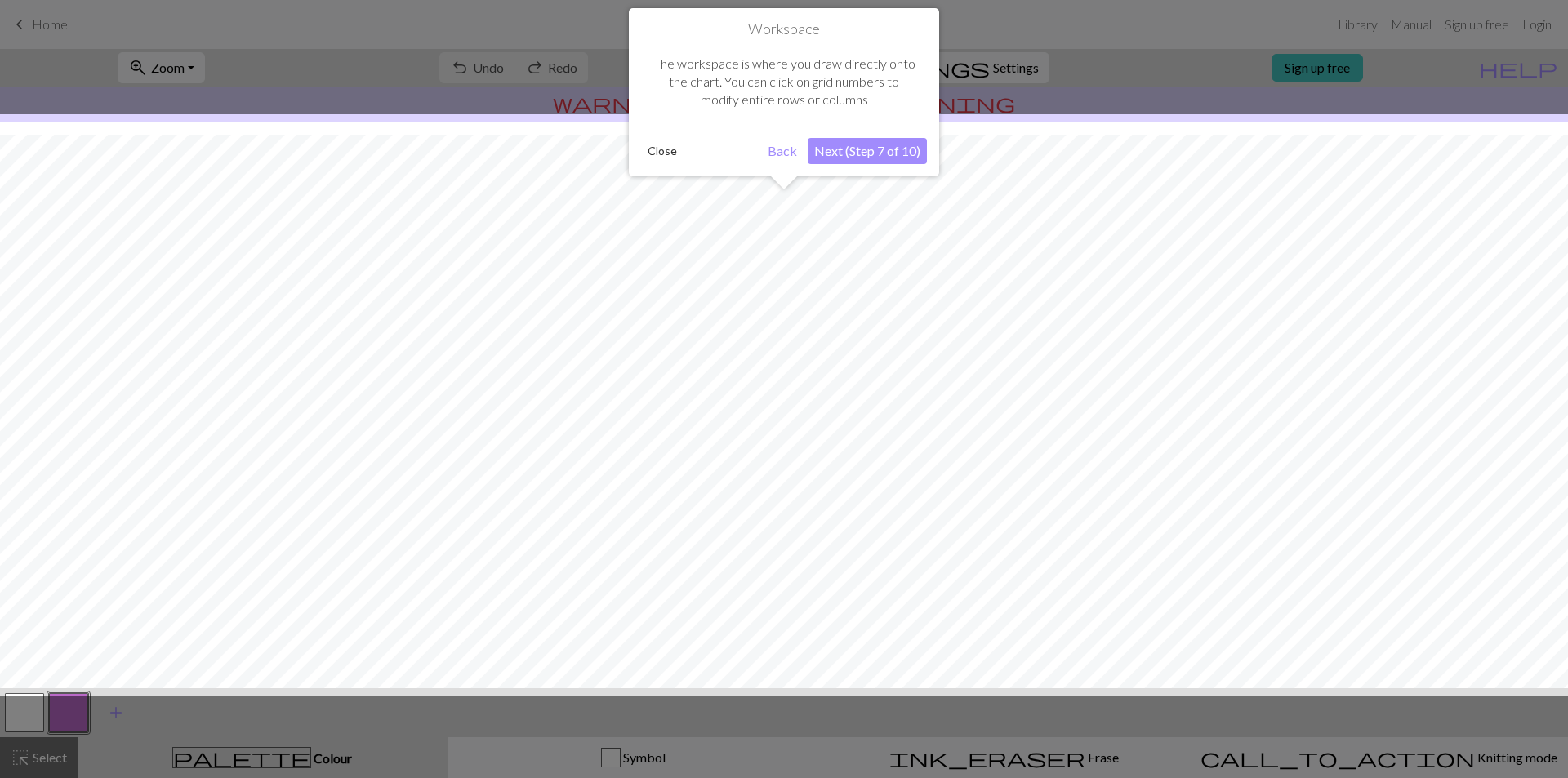
click at [849, 161] on button "Next (Step 7 of 10)" at bounding box center [867, 151] width 119 height 26
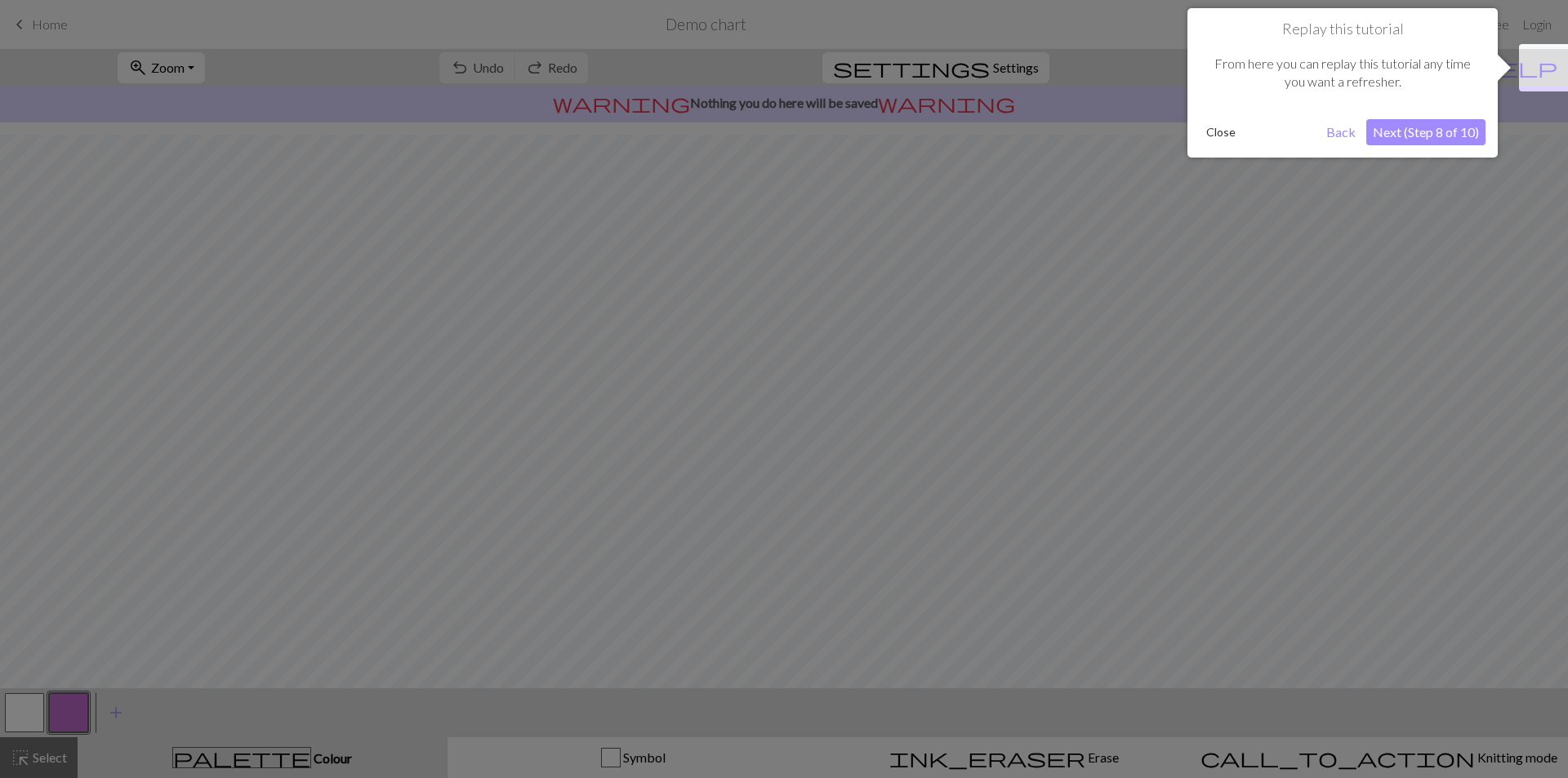
click at [1459, 129] on button "Next (Step 8 of 10)" at bounding box center [1426, 133] width 119 height 26
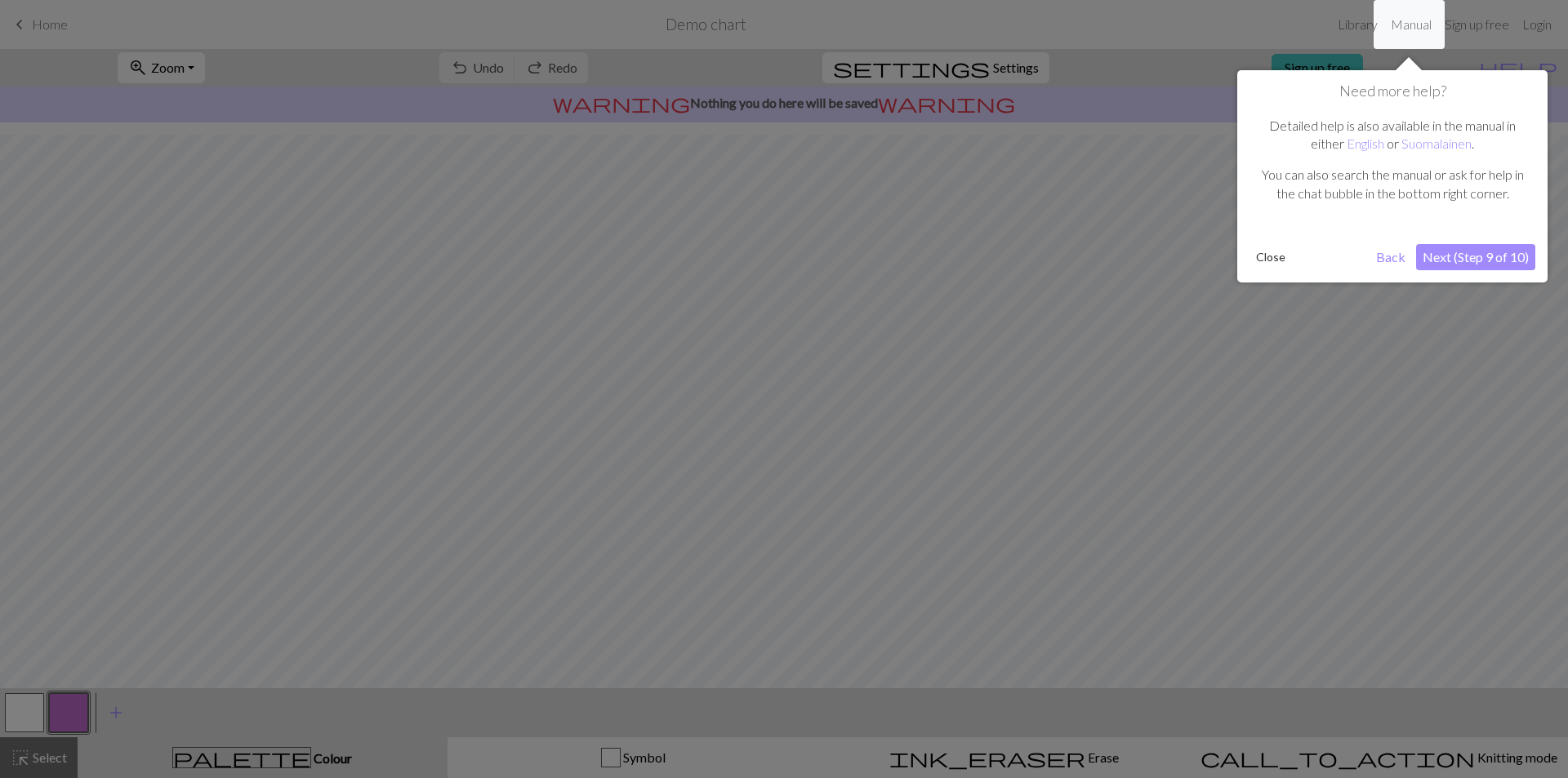
click at [1460, 251] on button "Next (Step 9 of 10)" at bounding box center [1475, 258] width 119 height 26
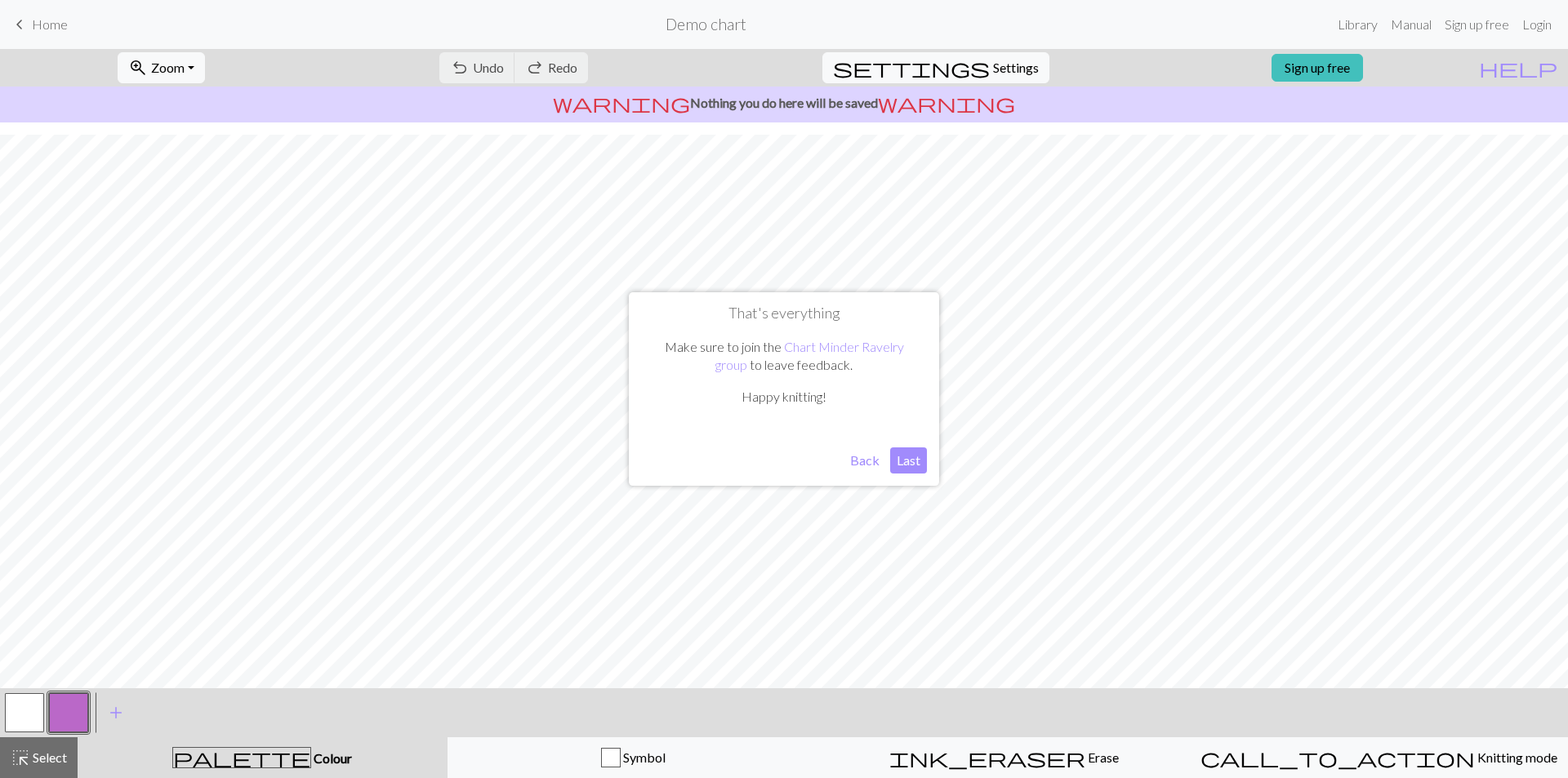
click at [902, 450] on button "Last" at bounding box center [908, 461] width 37 height 26
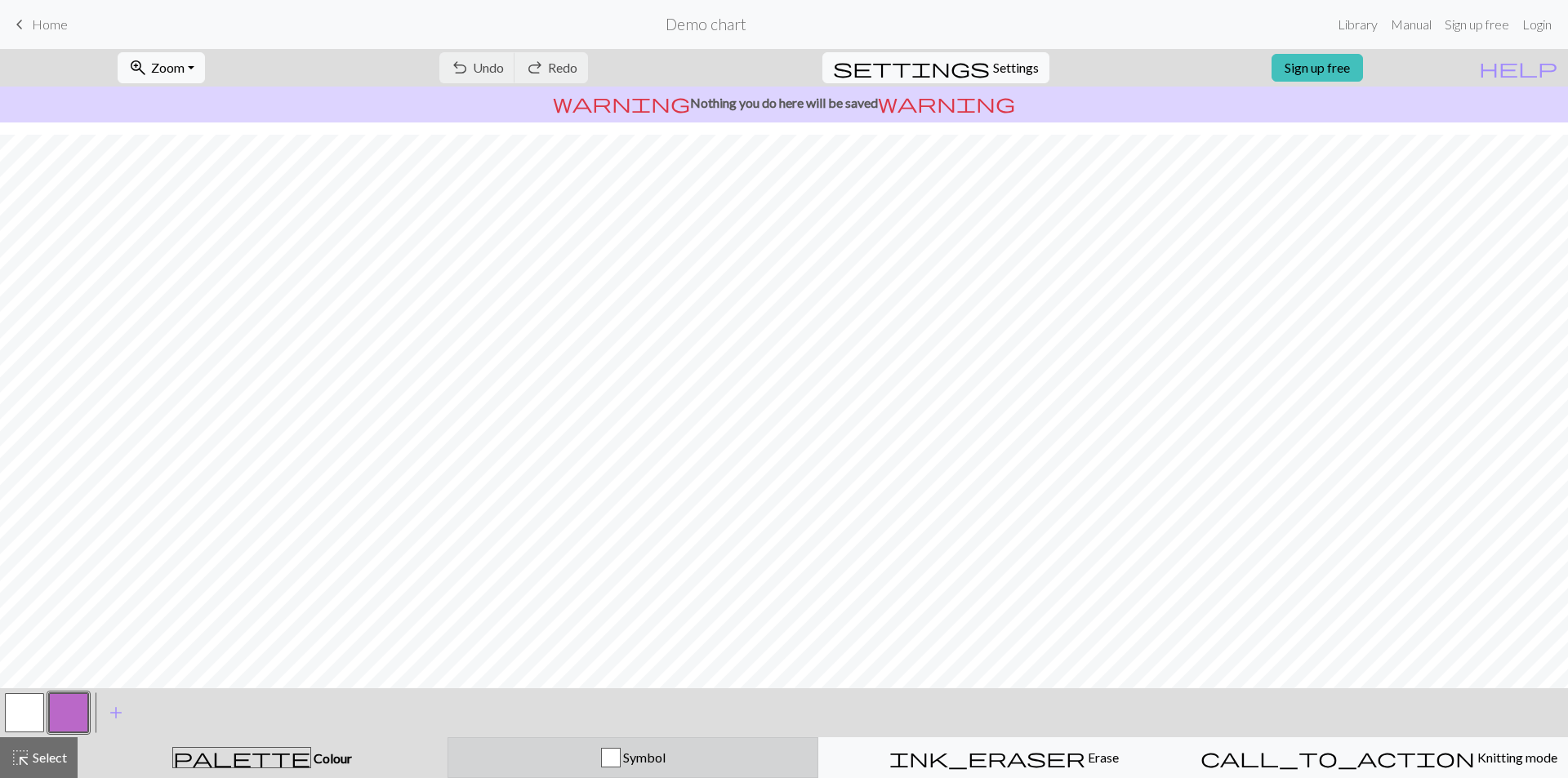
click at [626, 771] on button "Symbol" at bounding box center [633, 758] width 371 height 41
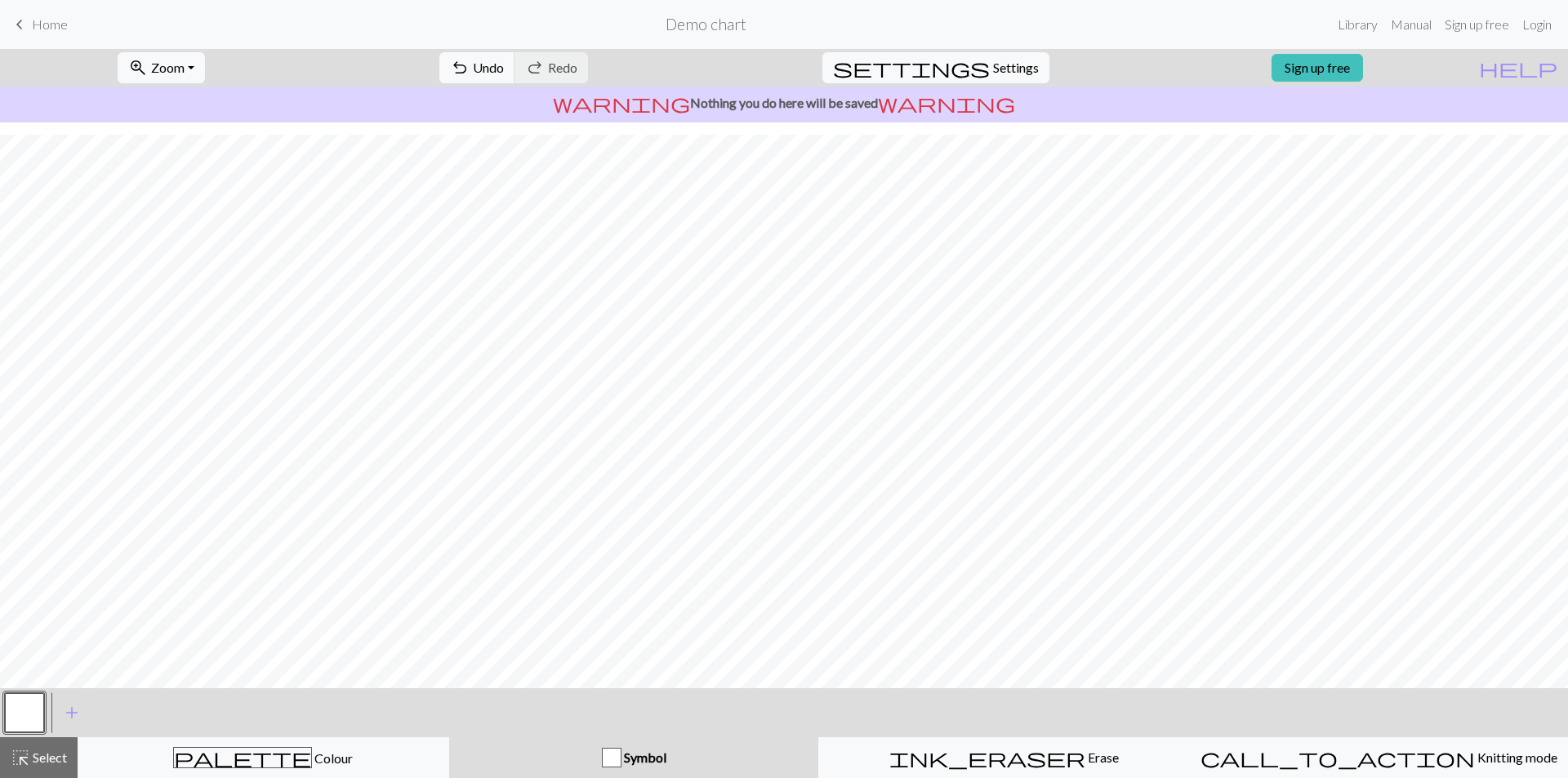
click at [649, 754] on span "Symbol" at bounding box center [644, 757] width 45 height 16
click at [615, 747] on button "Symbol" at bounding box center [634, 758] width 370 height 41
click at [618, 763] on div "button" at bounding box center [612, 758] width 20 height 20
click at [44, 714] on button "button" at bounding box center [25, 713] width 40 height 40
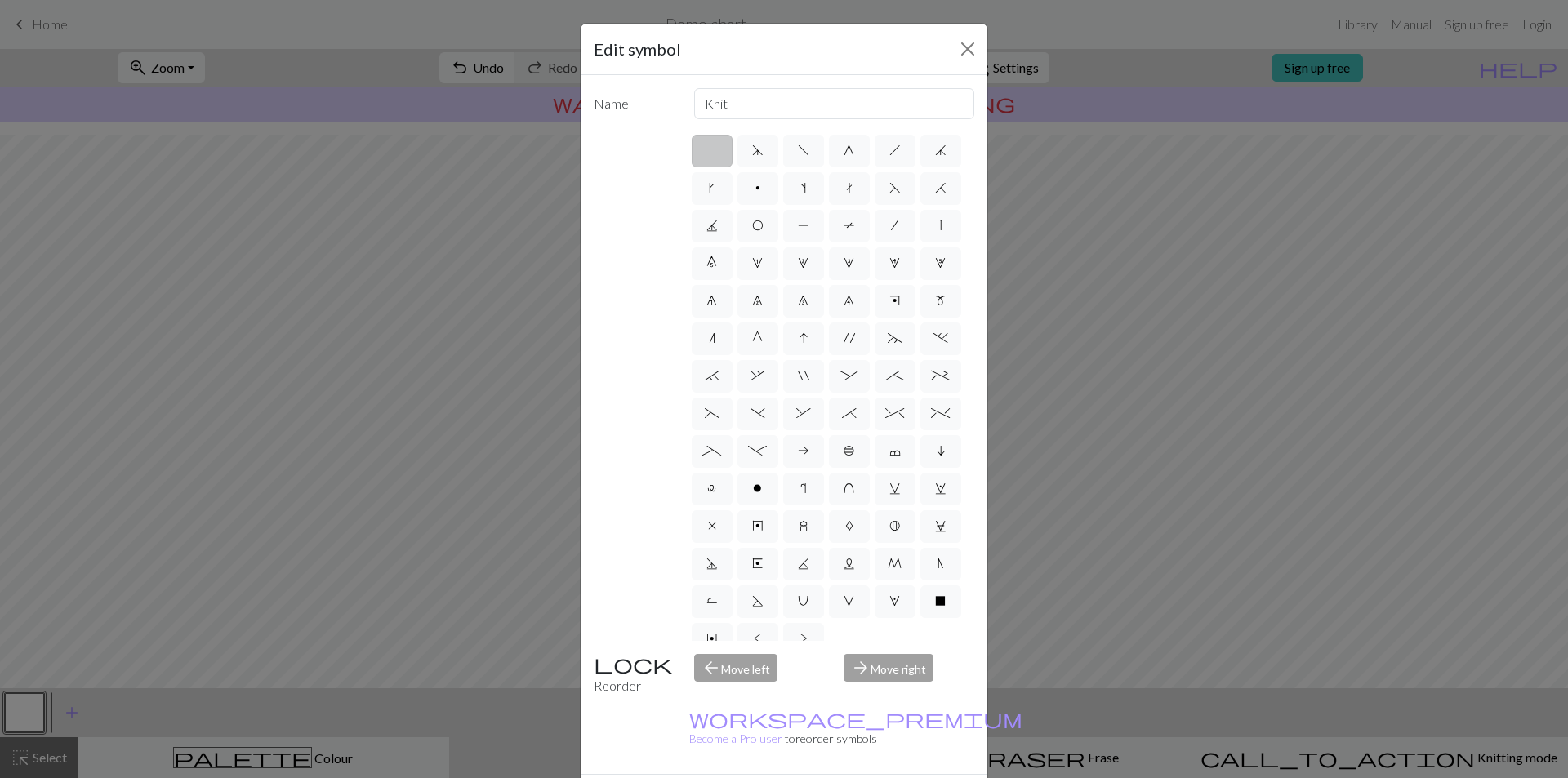
click at [72, 714] on div "Edit symbol Name Knit d f g h j k p s t F H J O P T / | 0 1 2 3 4 5 6 7 8 9 e m…" at bounding box center [784, 389] width 1568 height 778
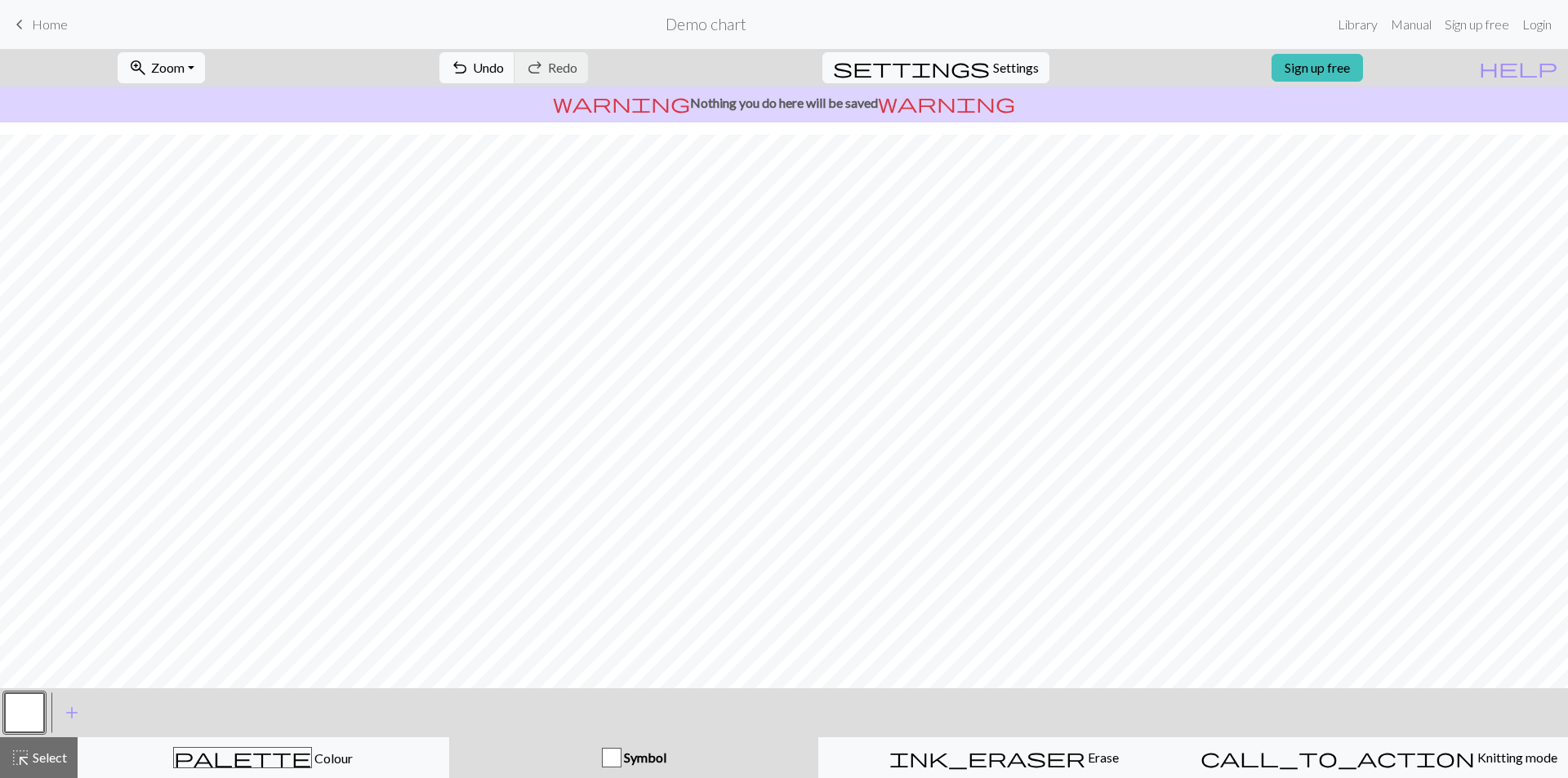
click at [27, 712] on button "button" at bounding box center [25, 713] width 40 height 40
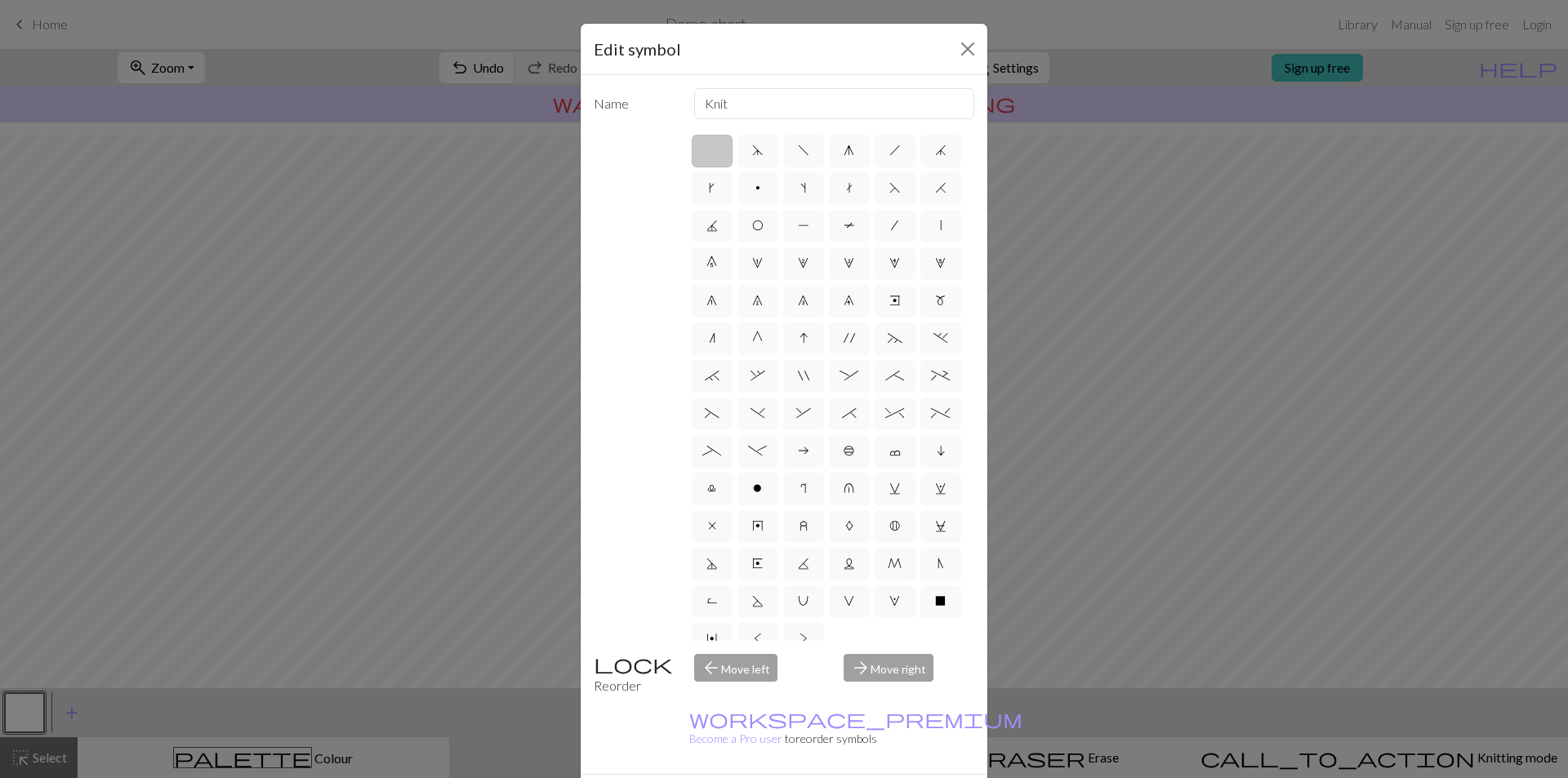
click at [188, 519] on div "Edit symbol Name Knit d f g h j k p s t F H J O P T / | 0 1 2 3 4 5 6 7 8 9 e m…" at bounding box center [784, 389] width 1568 height 778
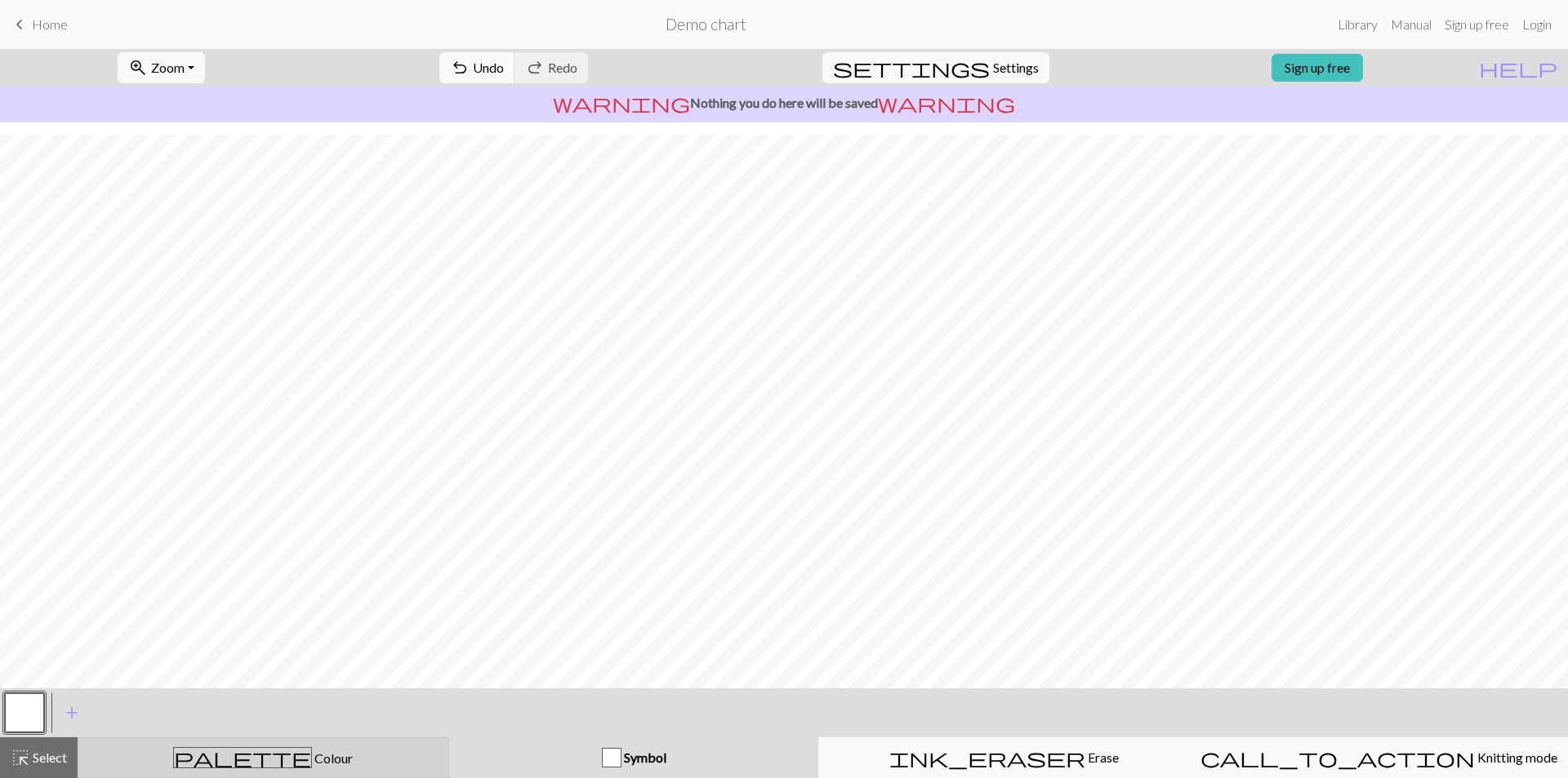
click at [312, 759] on span "Colour" at bounding box center [333, 758] width 41 height 16
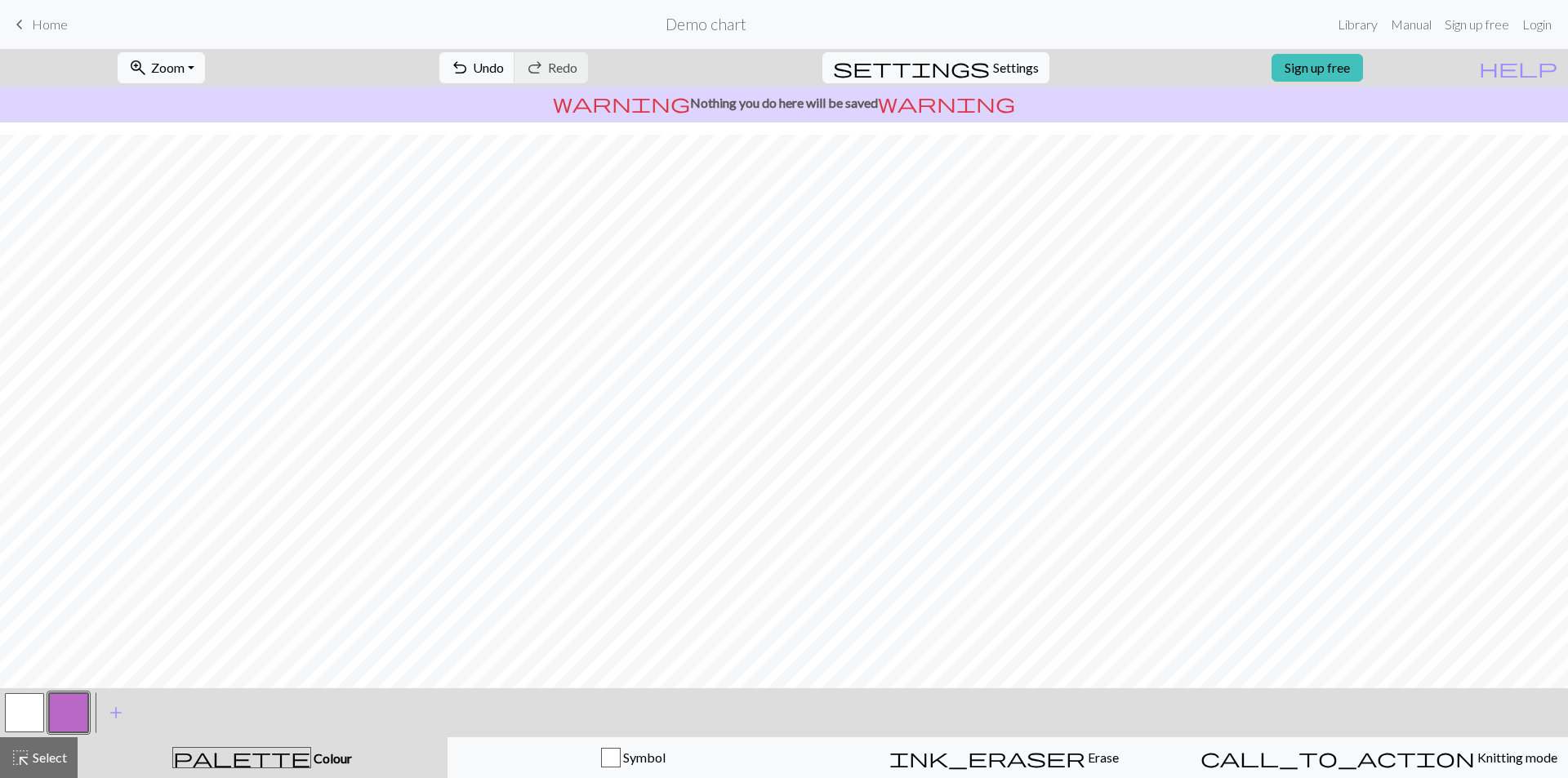
click at [19, 712] on button "button" at bounding box center [25, 713] width 40 height 40
click at [23, 743] on button "highlight_alt Select Select" at bounding box center [39, 758] width 77 height 41
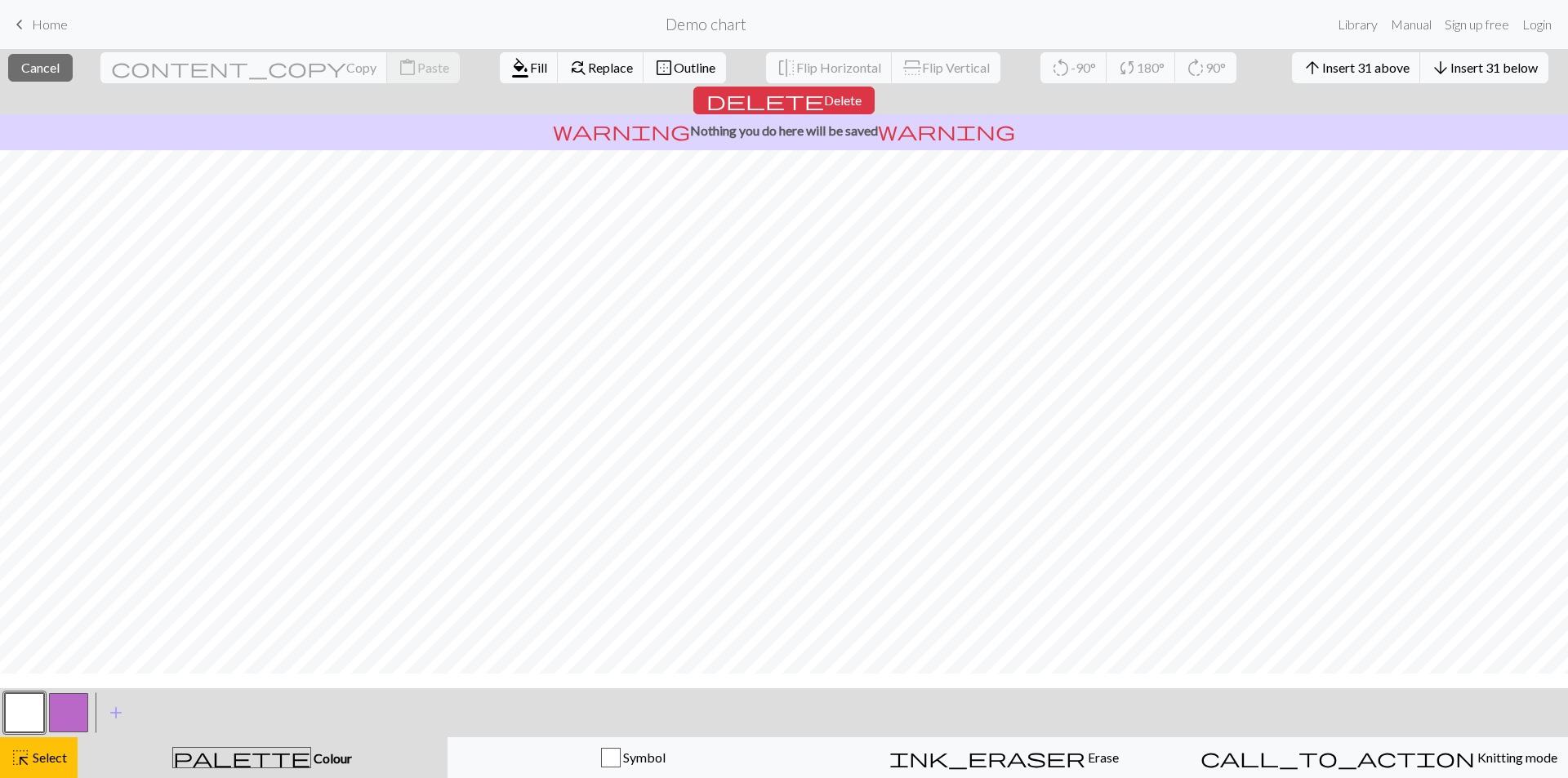
scroll to position [0, 0]
click at [29, 701] on button "button" at bounding box center [25, 713] width 40 height 40
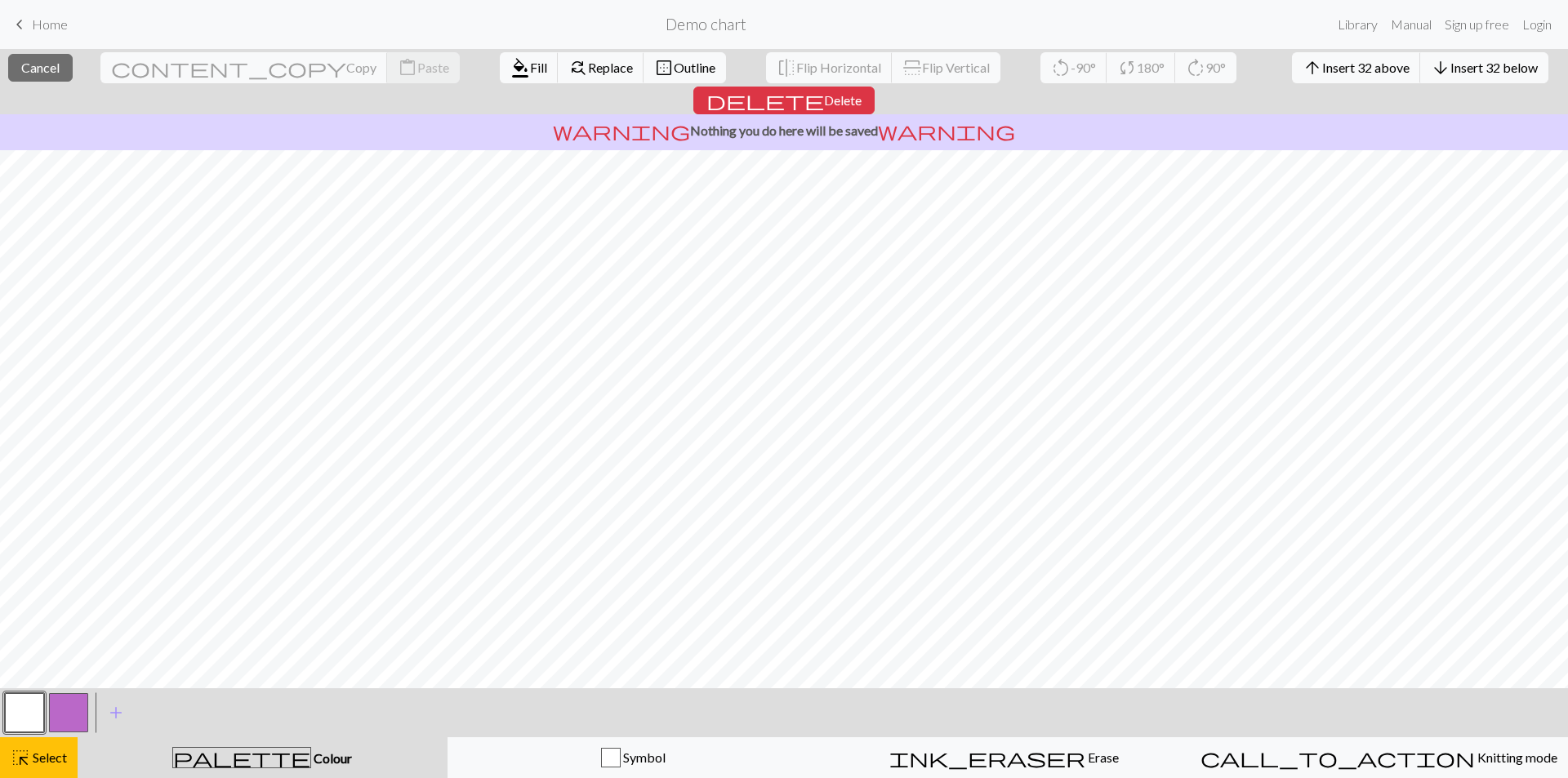
click at [311, 762] on span "Colour" at bounding box center [332, 758] width 41 height 16
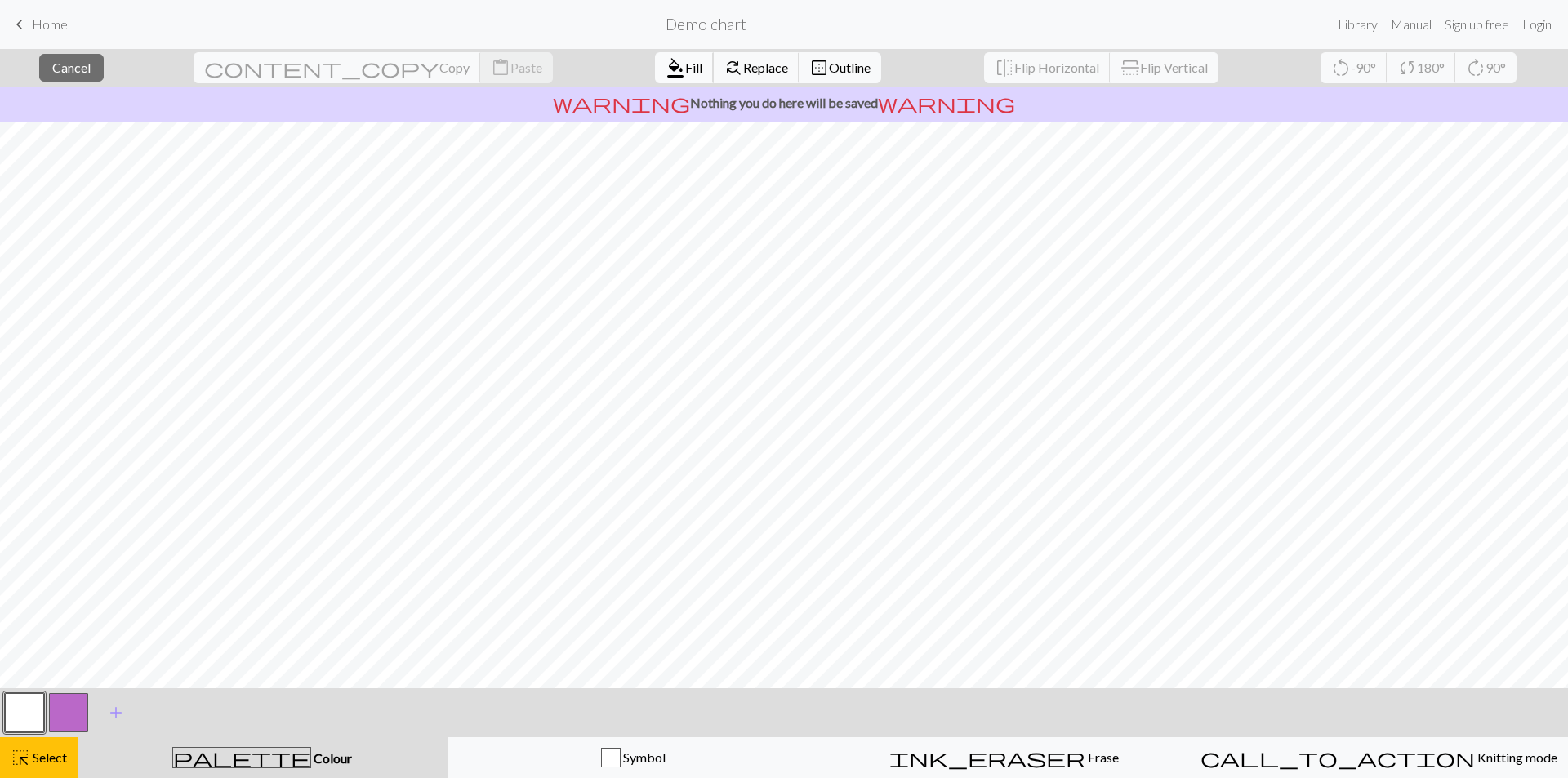
click at [685, 60] on span "Fill" at bounding box center [693, 67] width 17 height 16
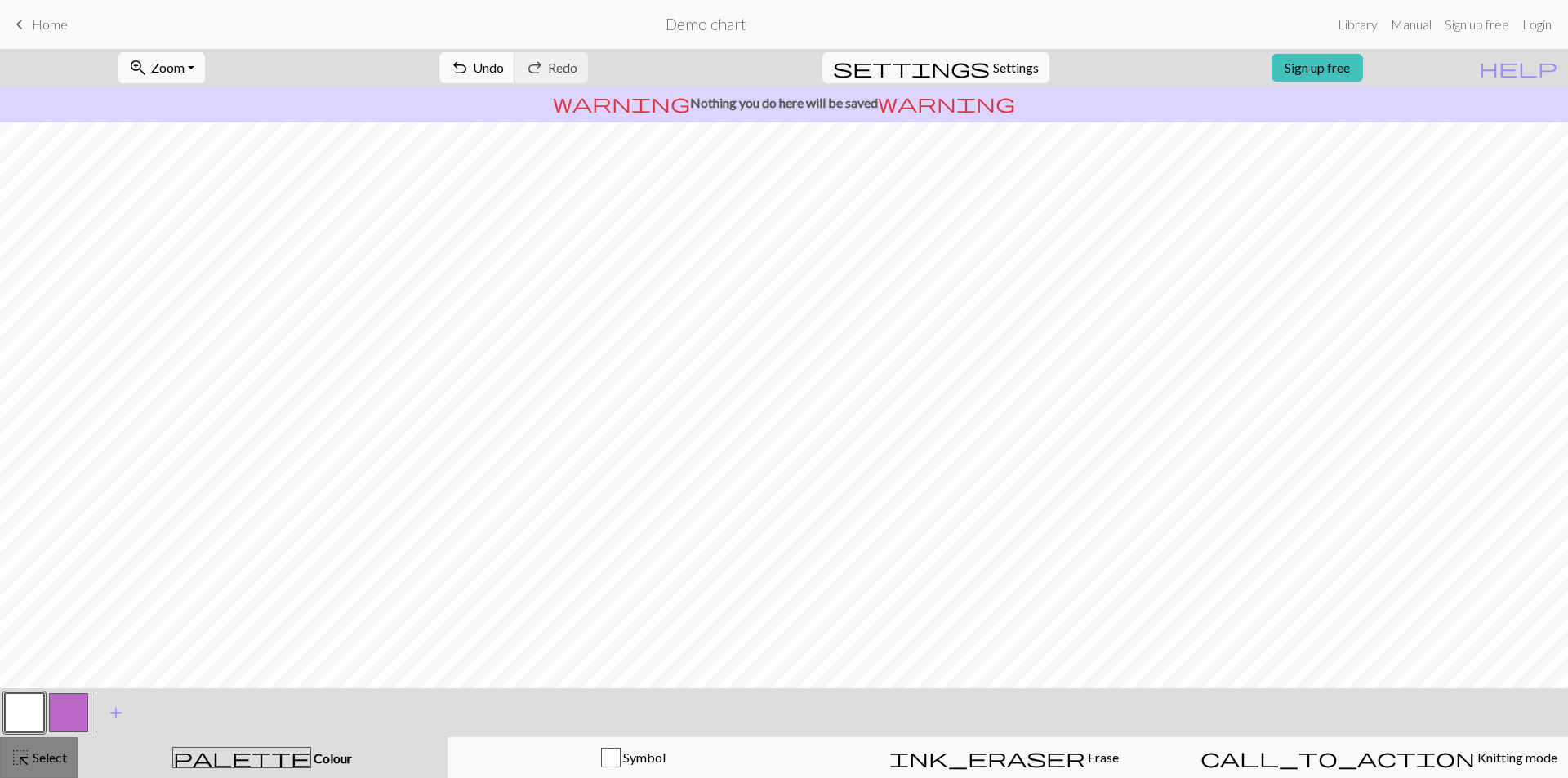
click at [52, 761] on span "Select" at bounding box center [49, 757] width 37 height 16
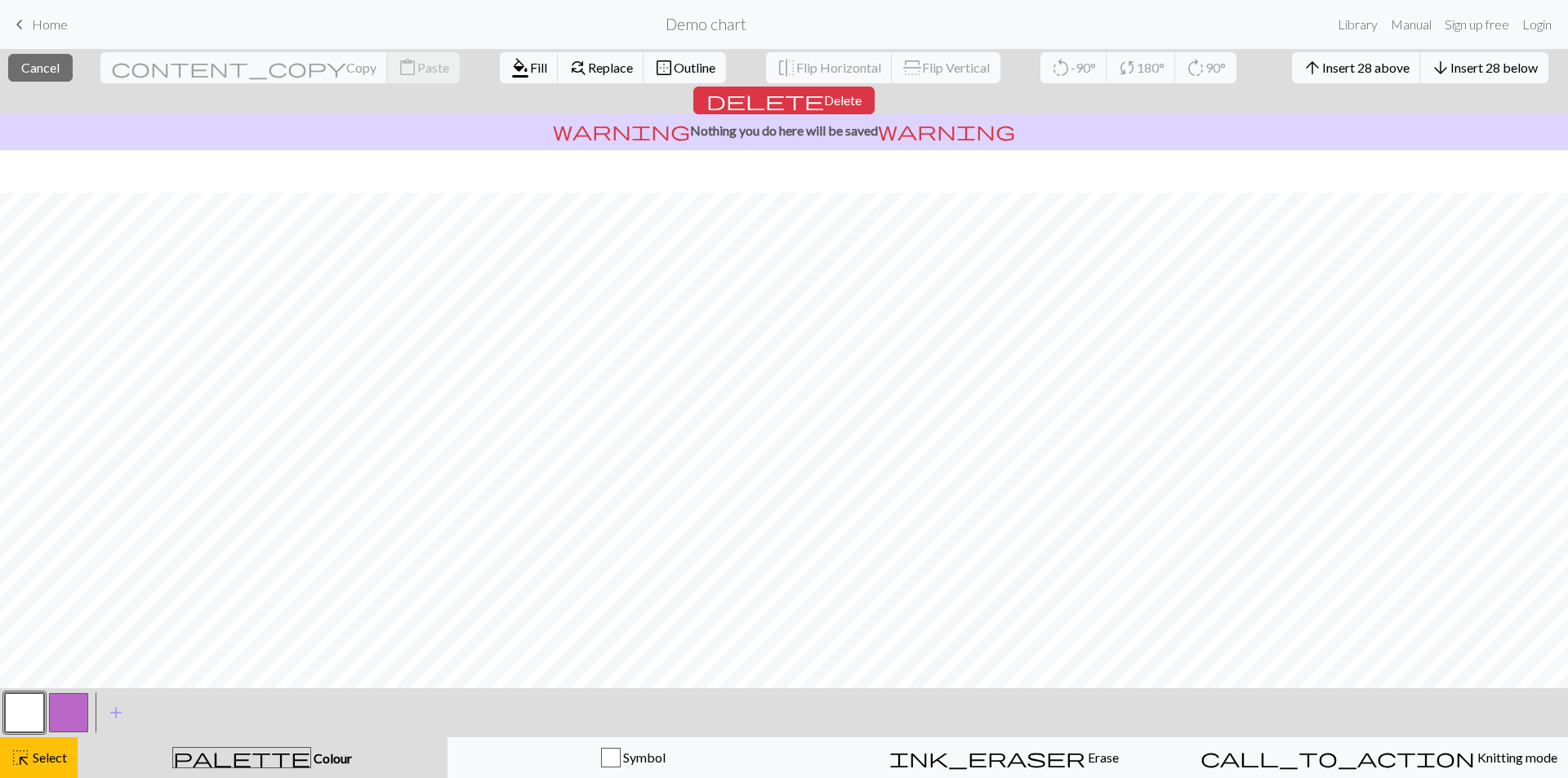
scroll to position [43, 0]
click at [500, 54] on button "format_color_fill Fill" at bounding box center [528, 68] width 58 height 31
